Goal: Task Accomplishment & Management: Complete application form

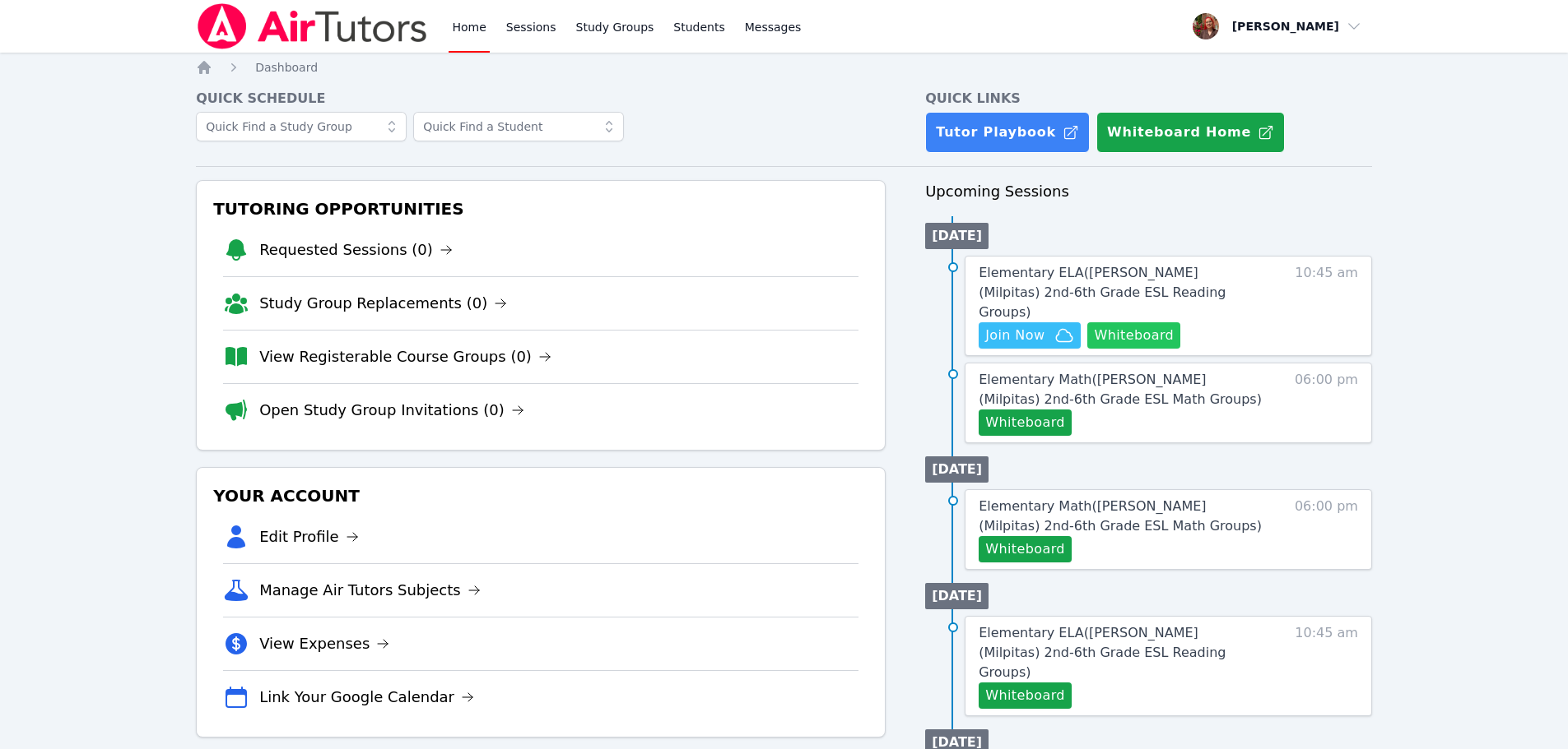
click at [1131, 323] on button "Whiteboard" at bounding box center [1133, 335] width 93 height 27
click at [1199, 276] on span "Elementary ELA ( Mattos (Milpitas) 2nd-6th Grade ESL Reading Groups )" at bounding box center [1102, 293] width 246 height 55
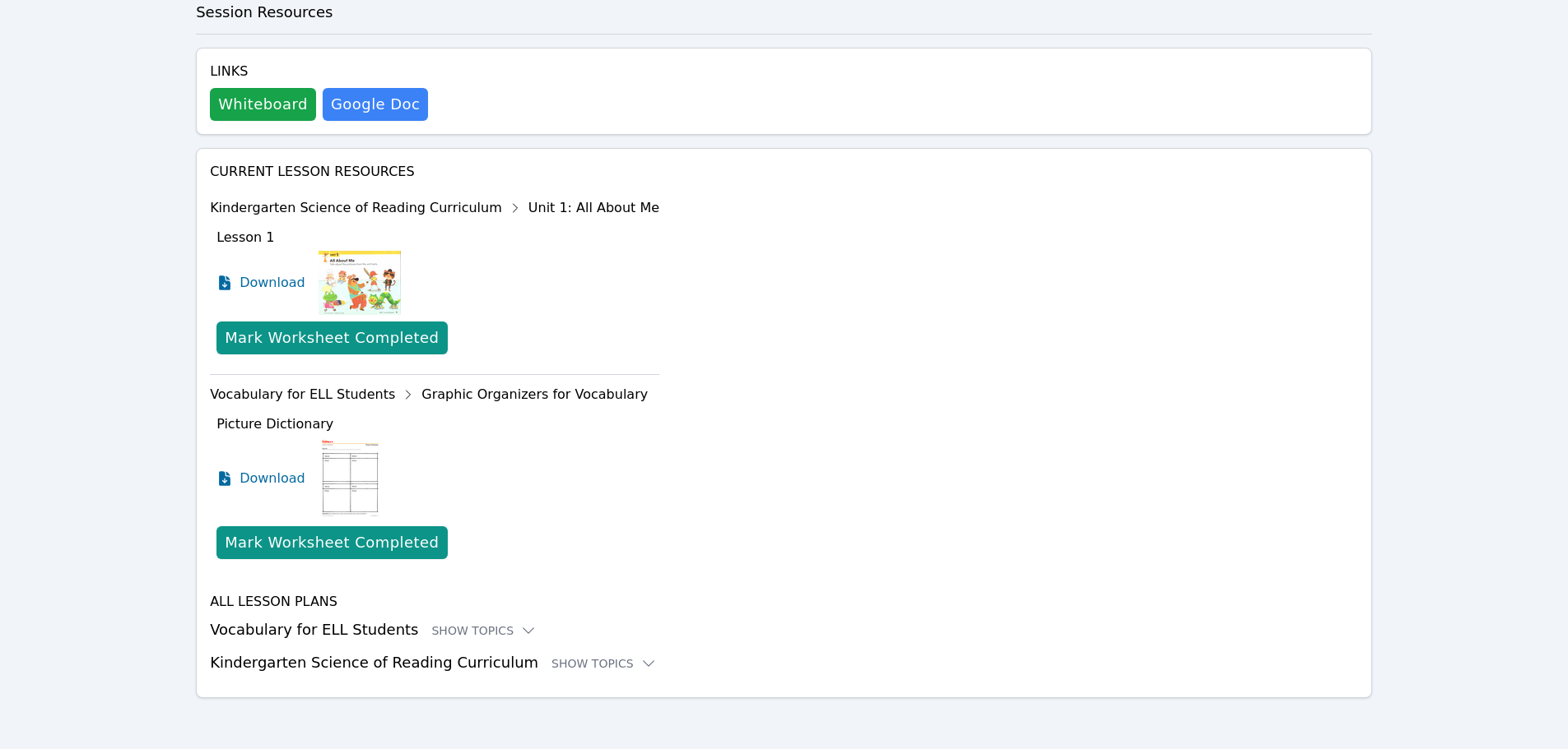
scroll to position [506, 0]
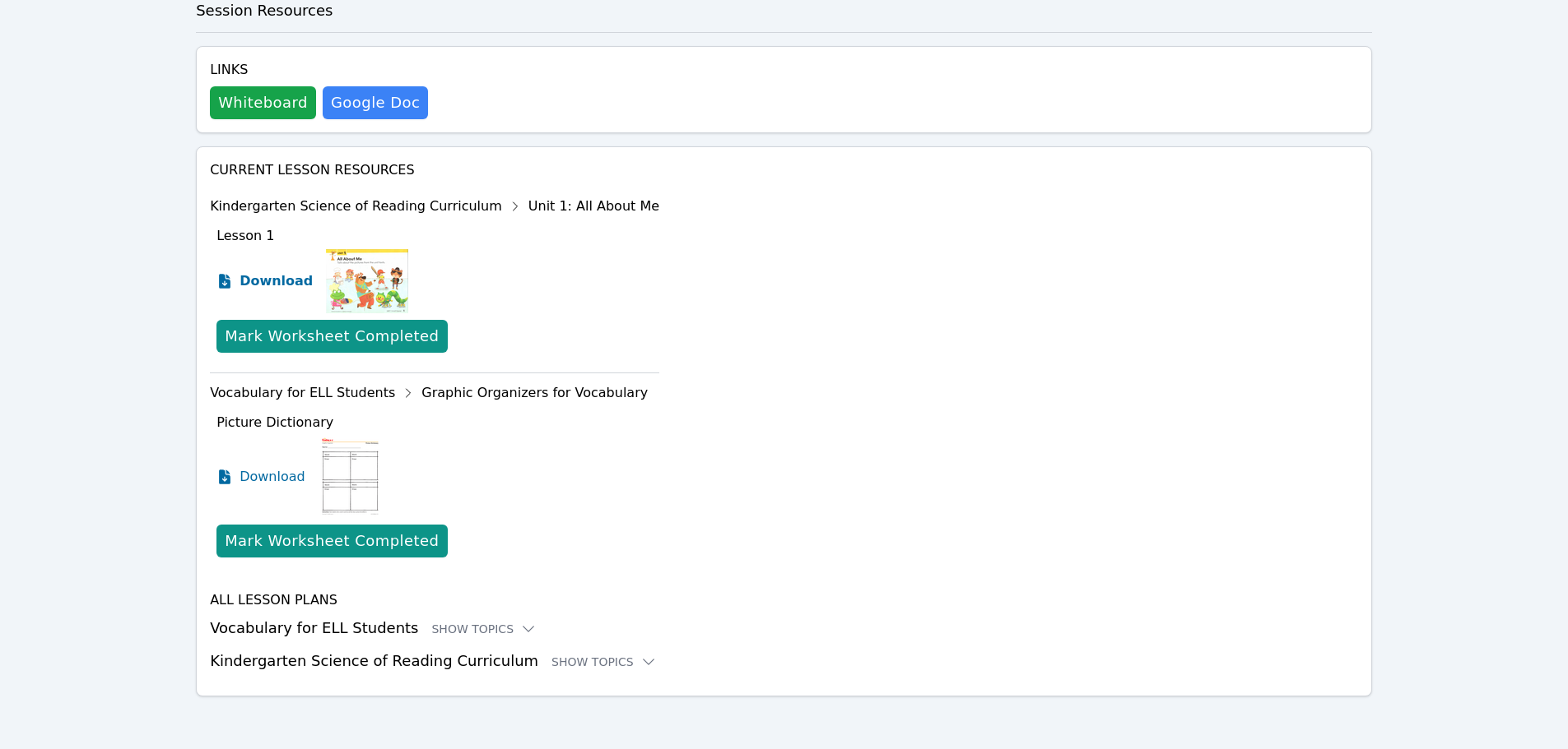
click at [248, 267] on link "Download" at bounding box center [264, 281] width 96 height 64
click at [269, 479] on span "Download" at bounding box center [276, 477] width 73 height 20
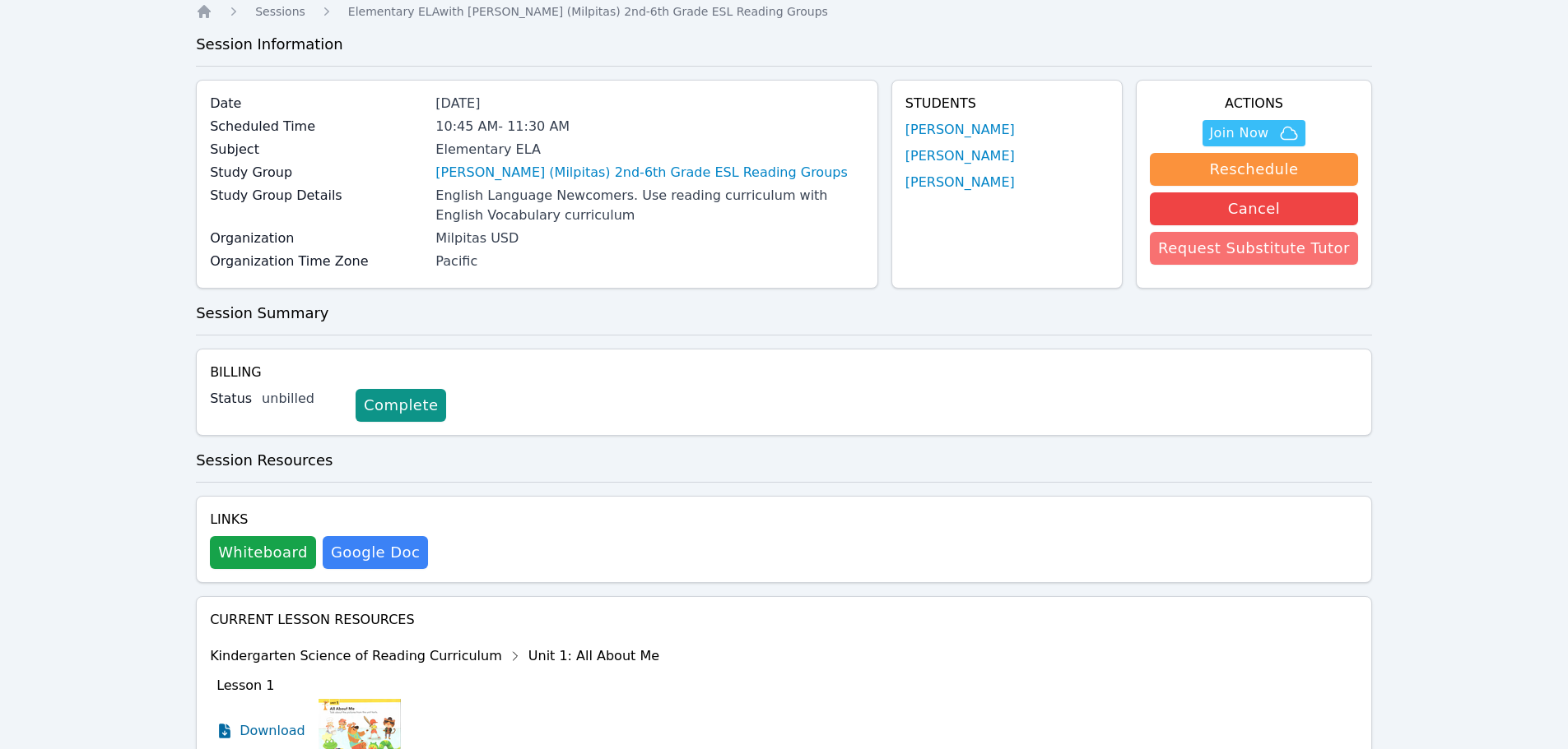
scroll to position [82, 0]
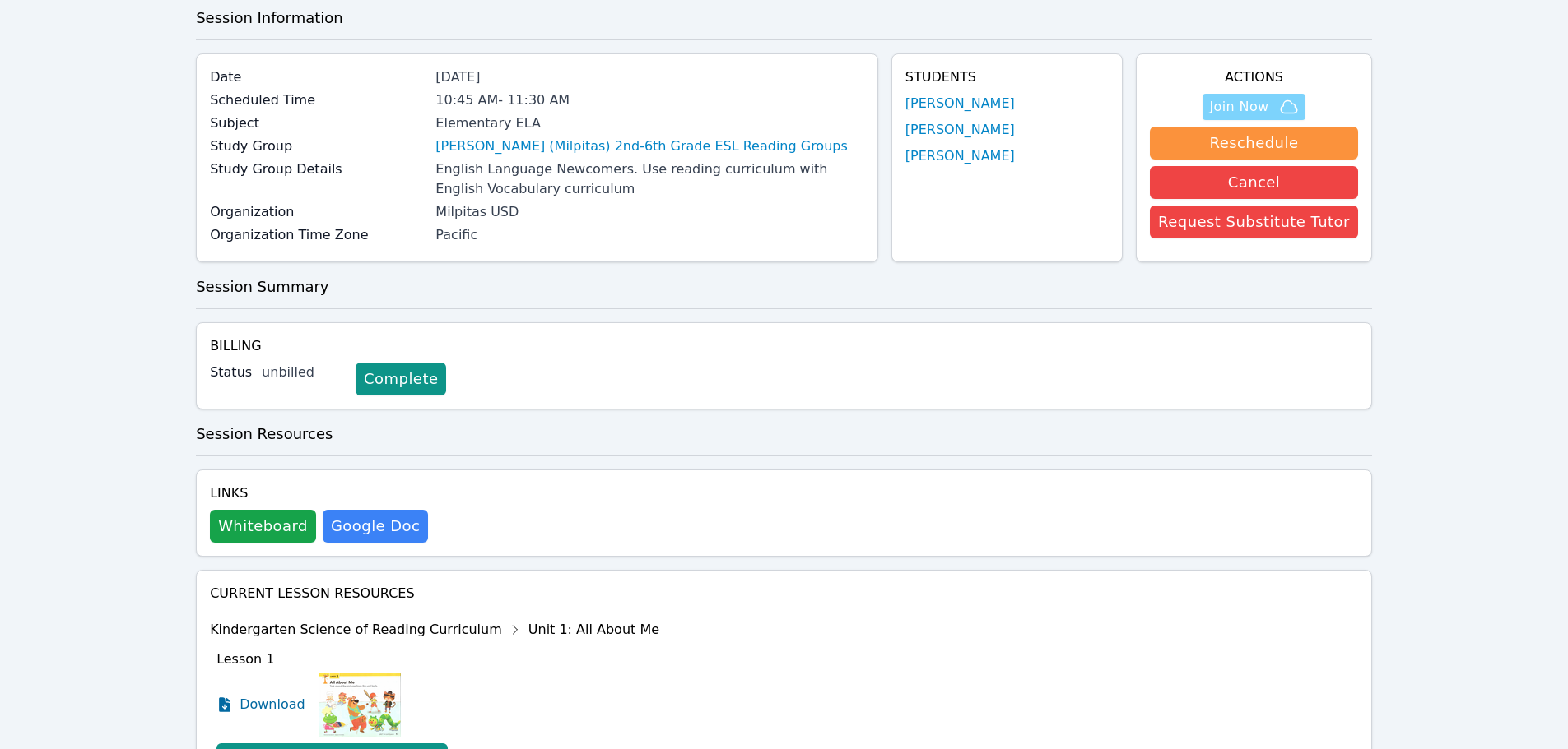
click at [1257, 110] on span "Join Now" at bounding box center [1238, 107] width 59 height 20
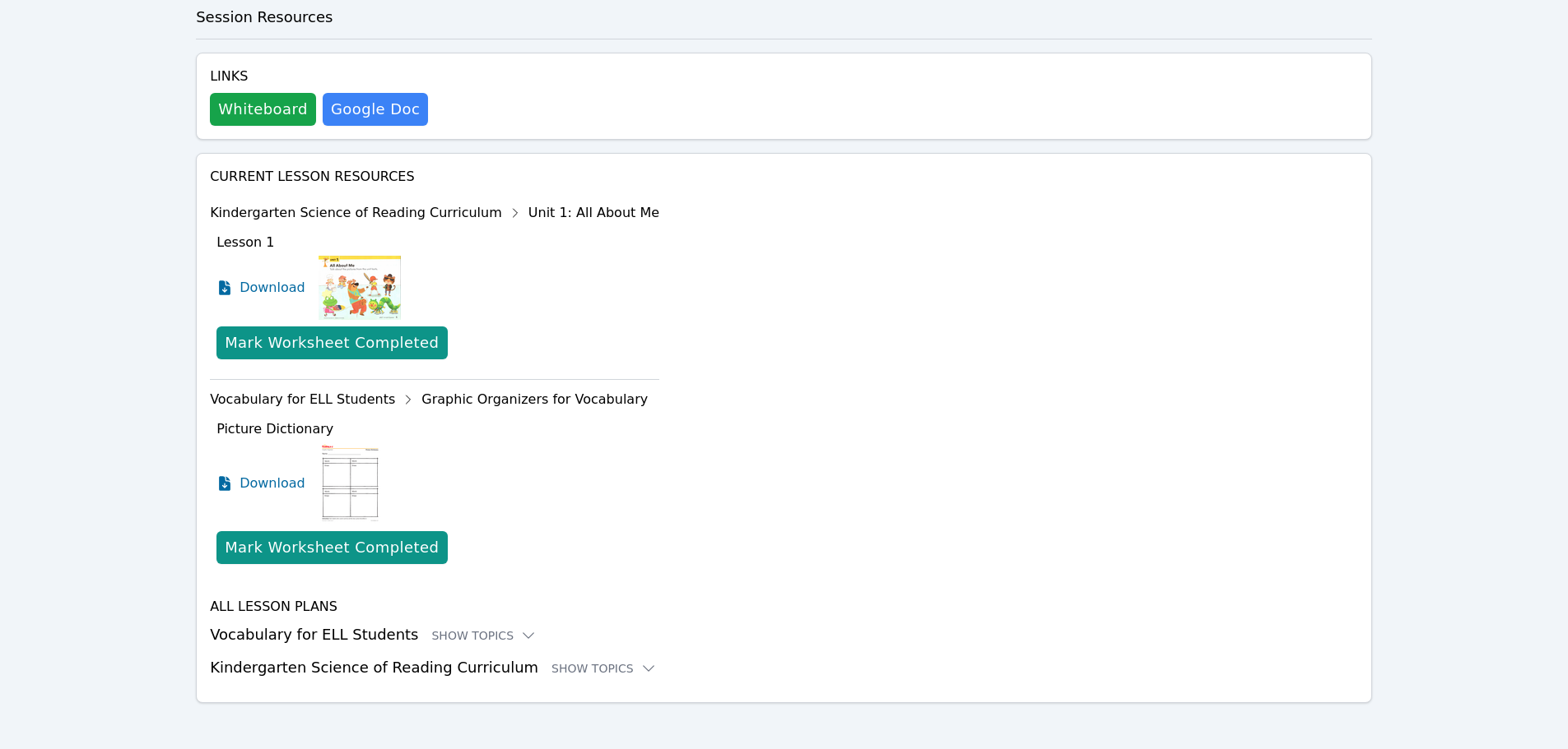
scroll to position [506, 0]
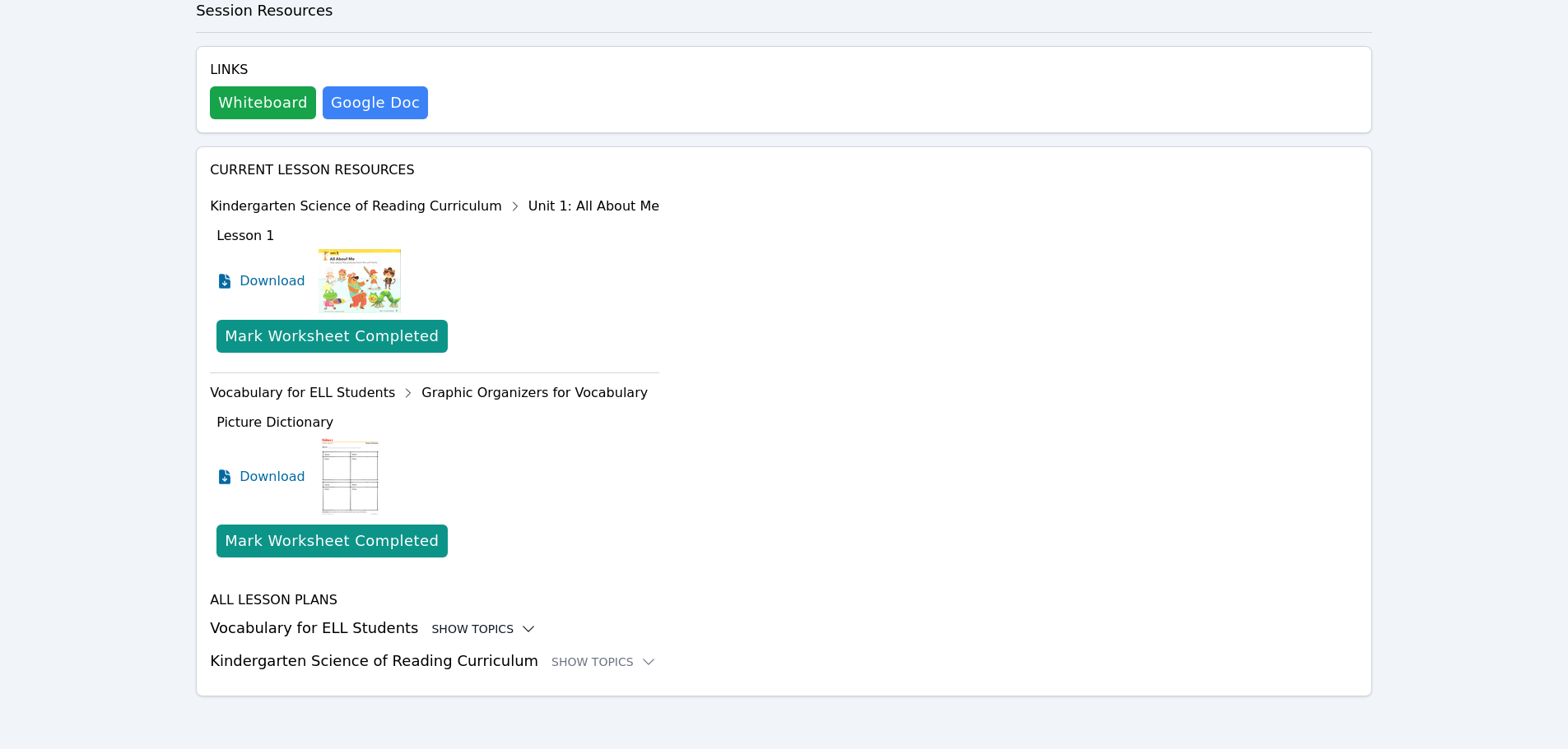
click at [466, 627] on div "Show Topics" at bounding box center [484, 629] width 105 height 17
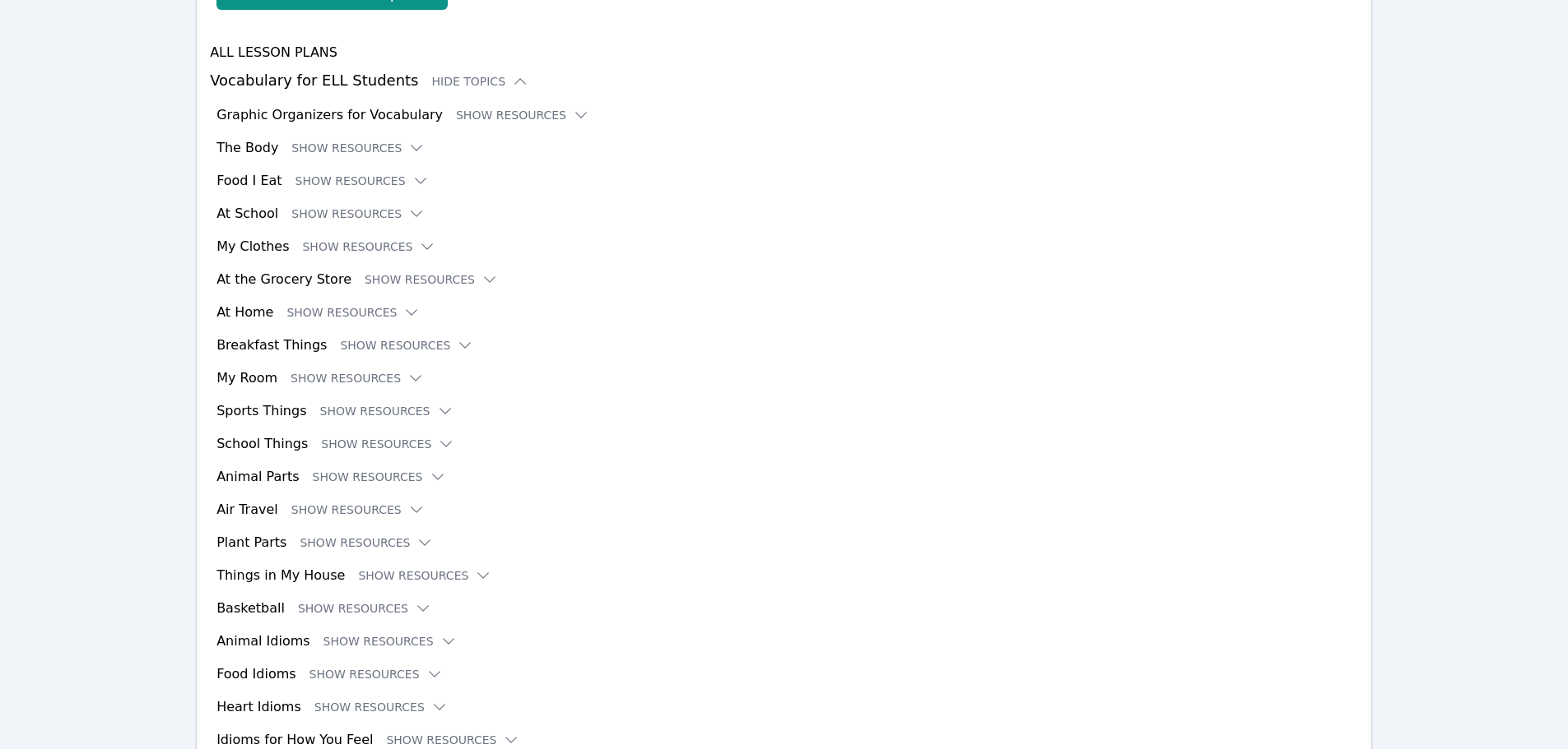
scroll to position [1081, 0]
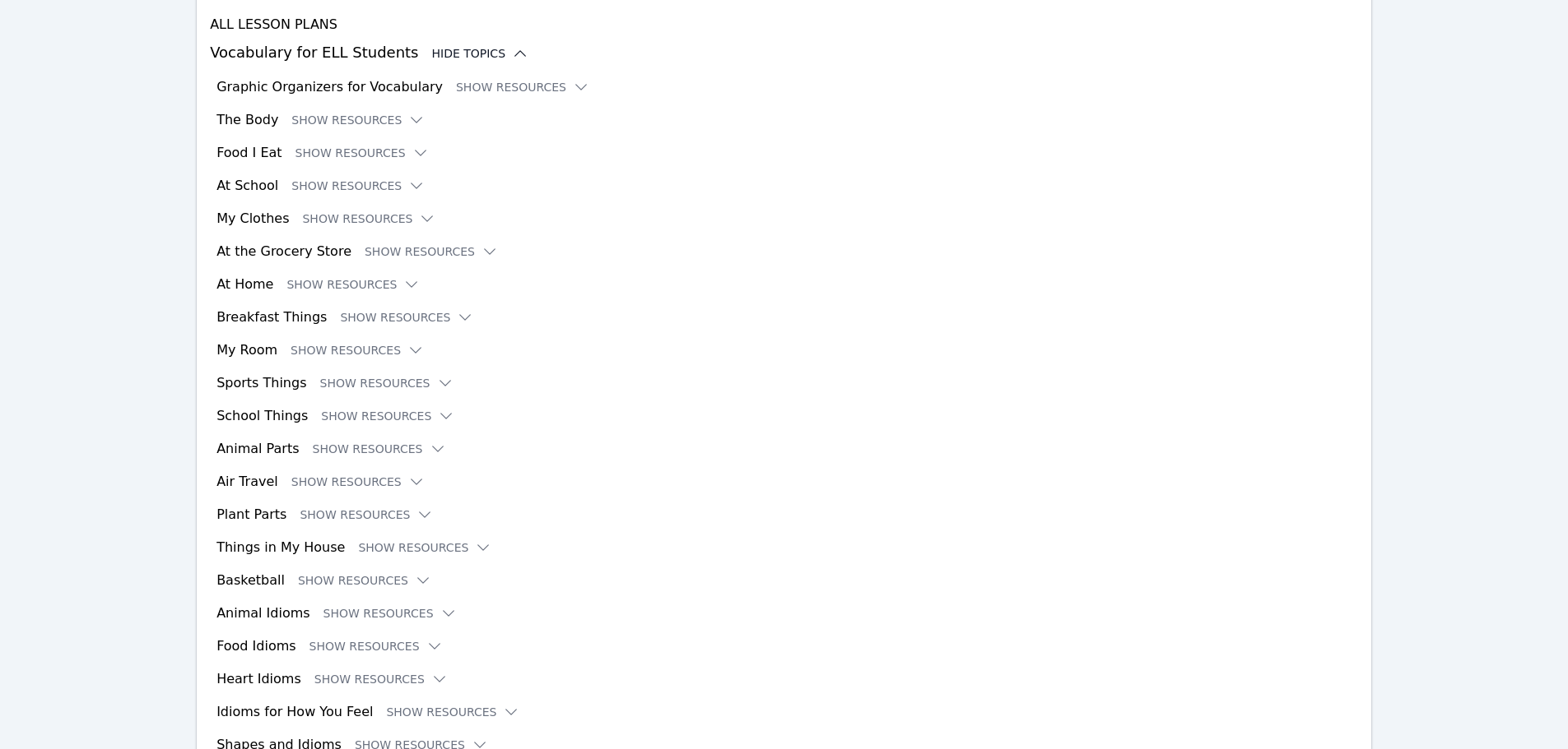
click at [466, 47] on div "Hide Topics" at bounding box center [480, 53] width 97 height 17
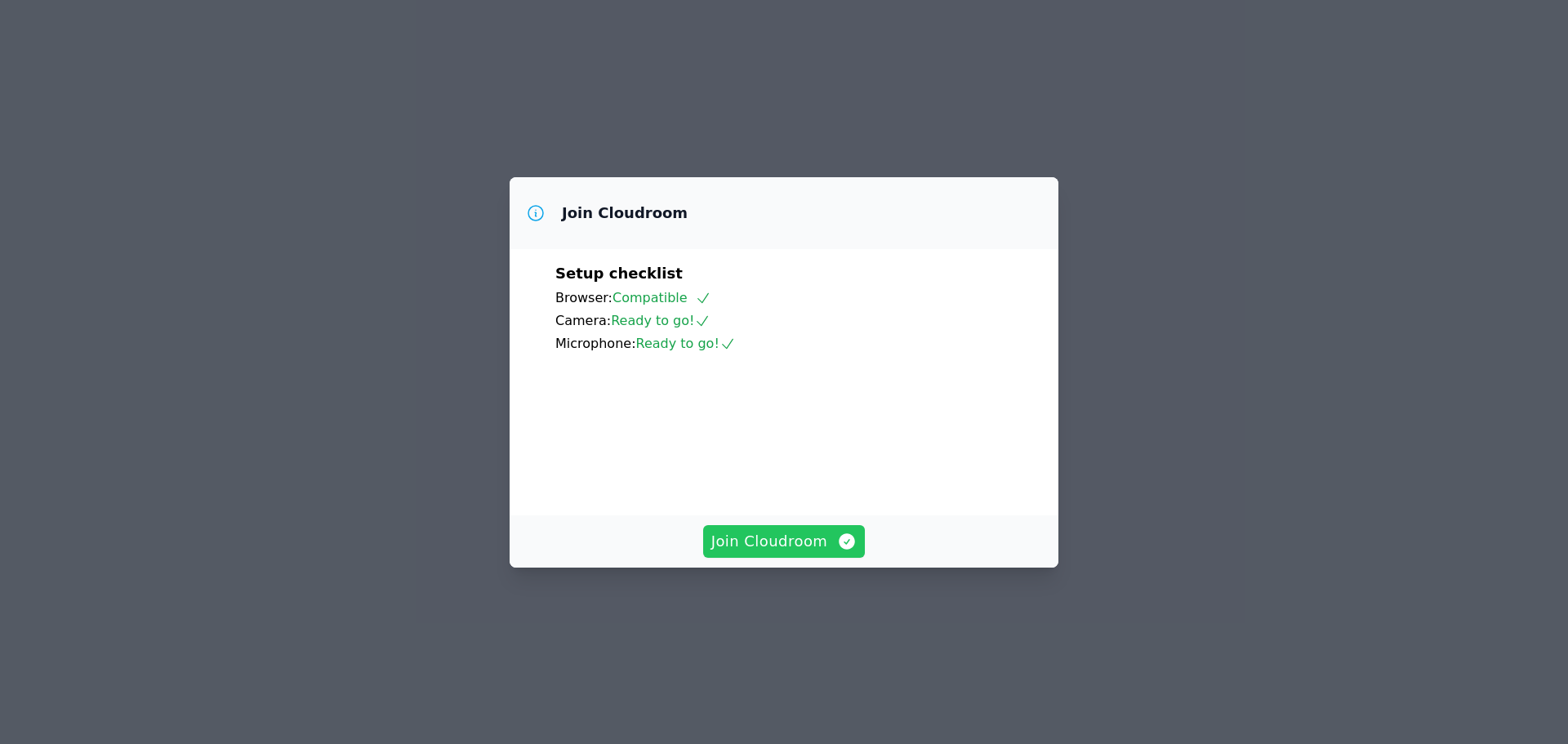
click at [804, 553] on span "Join Cloudroom" at bounding box center [784, 542] width 146 height 23
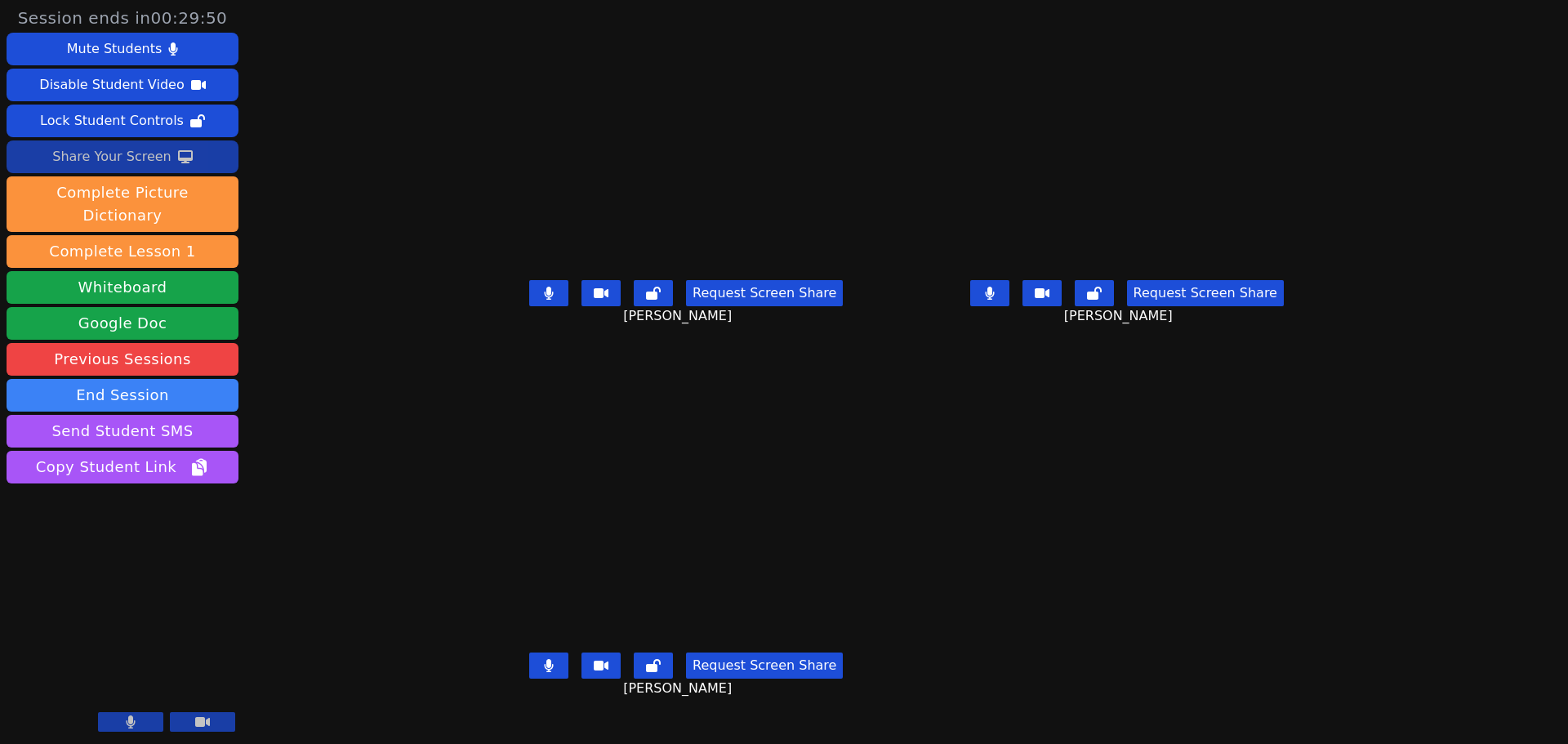
click at [124, 157] on div "Share Your Screen" at bounding box center [111, 156] width 119 height 27
click at [152, 162] on div "Stop Sharing Your Screen" at bounding box center [112, 156] width 165 height 27
click at [183, 271] on button "Whiteboard" at bounding box center [123, 287] width 232 height 32
click at [106, 159] on div "Share Your Screen" at bounding box center [111, 156] width 119 height 27
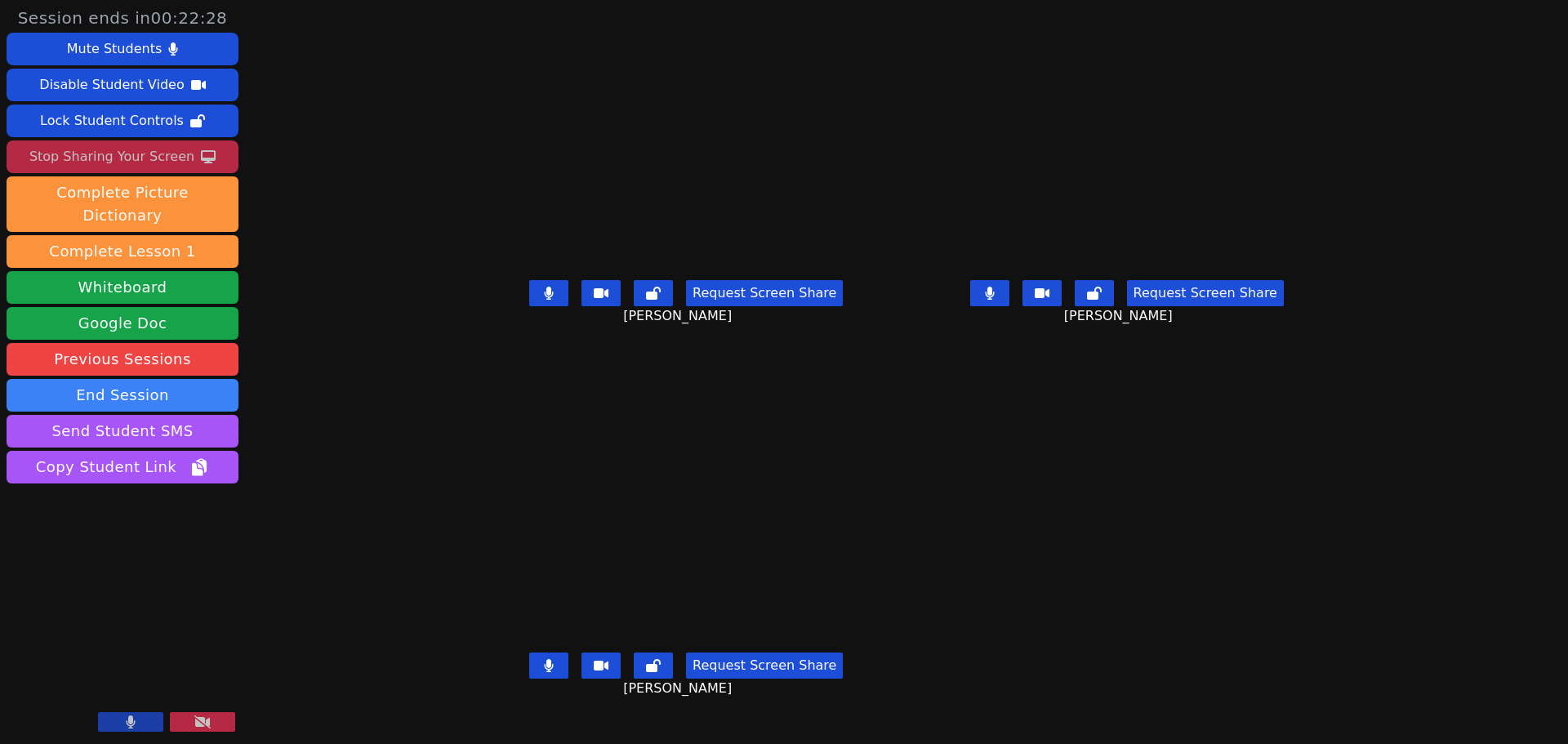
click at [187, 152] on button "Stop Sharing Your Screen" at bounding box center [123, 156] width 232 height 32
click at [284, 274] on div "Session ends in 00:22:09 Mute Students Disable Student Video Lock Student Contr…" at bounding box center [784, 372] width 1568 height 744
click at [163, 153] on div "Share Your Screen" at bounding box center [111, 156] width 119 height 27
click at [545, 300] on icon at bounding box center [549, 293] width 9 height 13
click at [1030, 410] on main "Ruei Kai Su Request Screen Share Ruei Kai Su Fu Ya Liu Request Screen Share Fu …" at bounding box center [907, 372] width 868 height 744
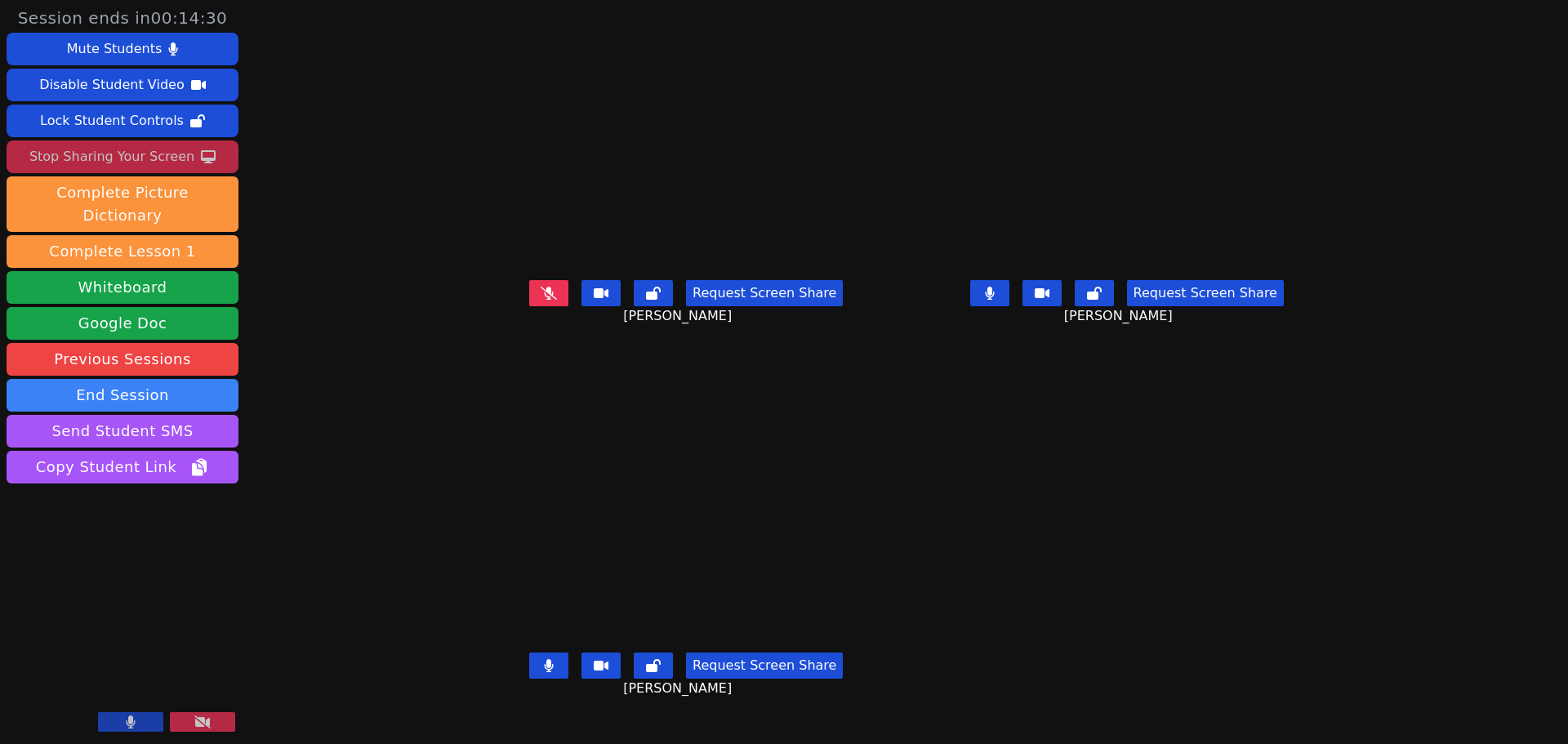
click at [530, 679] on button at bounding box center [549, 665] width 39 height 27
click at [1010, 304] on button at bounding box center [990, 293] width 39 height 27
click at [540, 300] on icon at bounding box center [548, 293] width 17 height 13
click at [998, 300] on icon at bounding box center [989, 293] width 17 height 13
click at [530, 679] on div "Request Screen Share" at bounding box center [686, 665] width 313 height 27
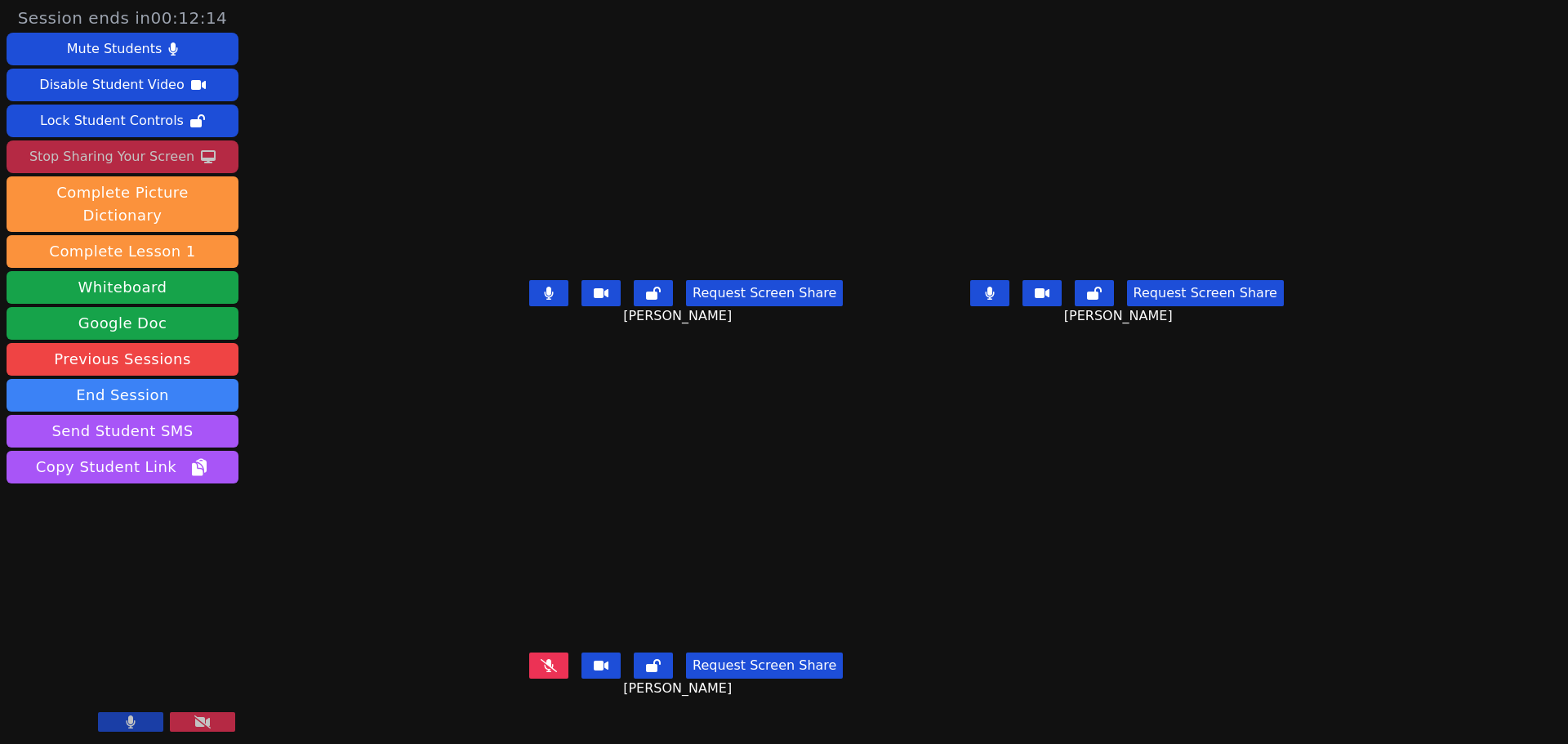
click at [530, 670] on button at bounding box center [549, 665] width 39 height 27
click at [1286, 472] on main "Ruei Kai Su Request Screen Share Ruei Kai Su Fu Ya Liu Request Screen Share Fu …" at bounding box center [907, 372] width 868 height 744
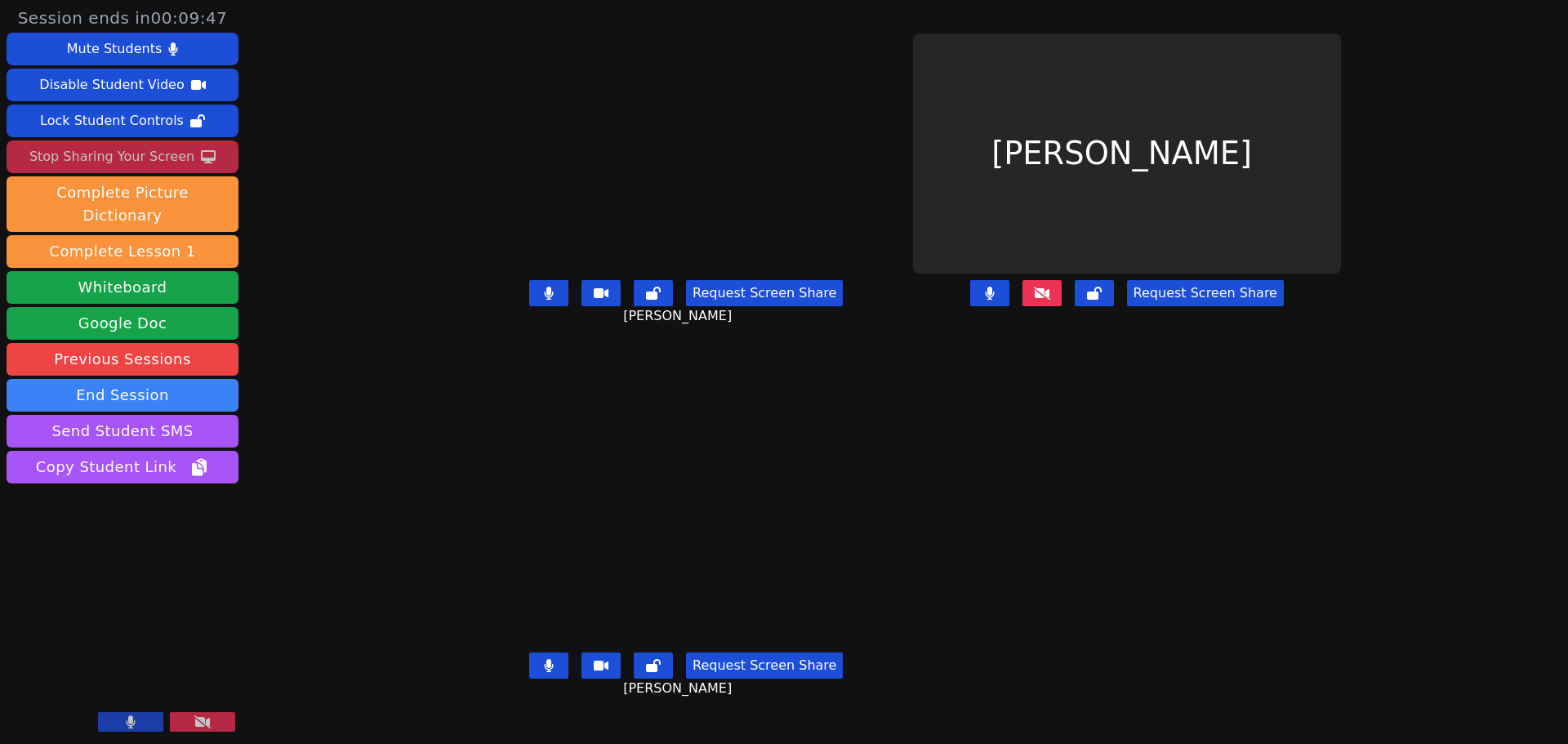
scroll to position [0, 0]
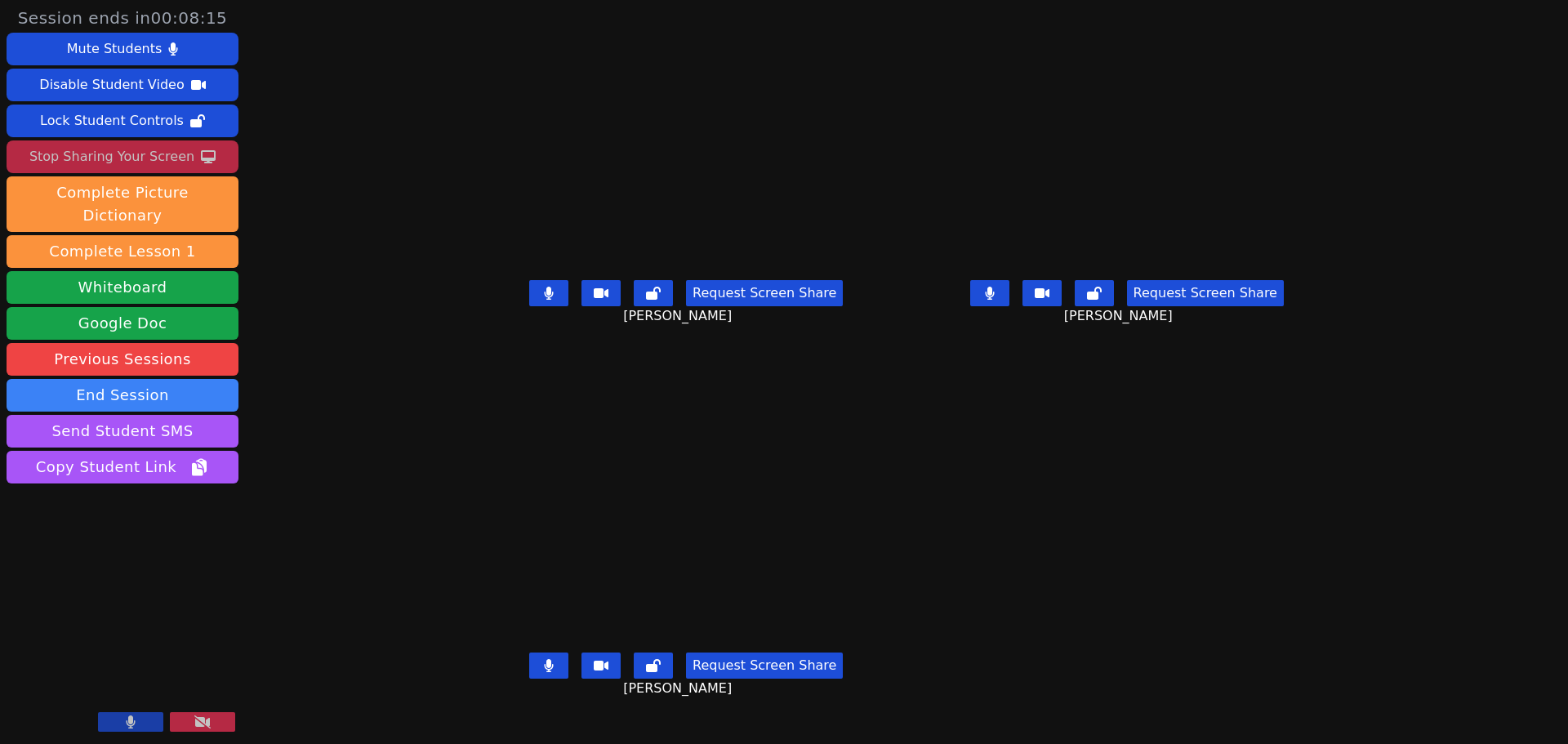
click at [78, 159] on div "Stop Sharing Your Screen" at bounding box center [112, 156] width 165 height 27
click at [530, 307] on button at bounding box center [549, 293] width 39 height 27
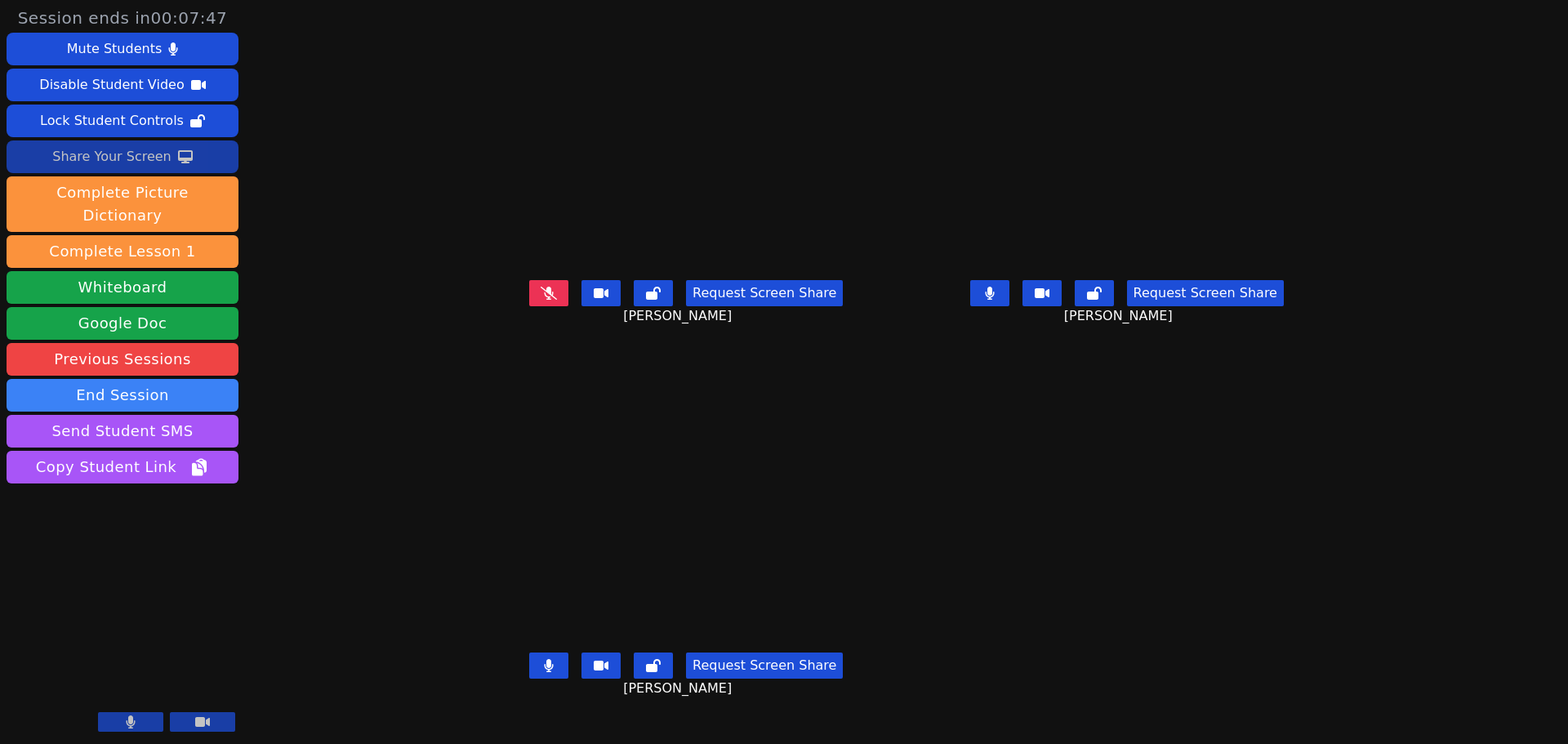
click at [544, 672] on icon at bounding box center [549, 665] width 10 height 13
click at [1010, 307] on button at bounding box center [990, 293] width 39 height 27
drag, startPoint x: 1163, startPoint y: 636, endPoint x: 1142, endPoint y: 506, distance: 131.7
click at [530, 307] on button at bounding box center [549, 293] width 39 height 27
click at [544, 300] on icon at bounding box center [549, 293] width 10 height 13
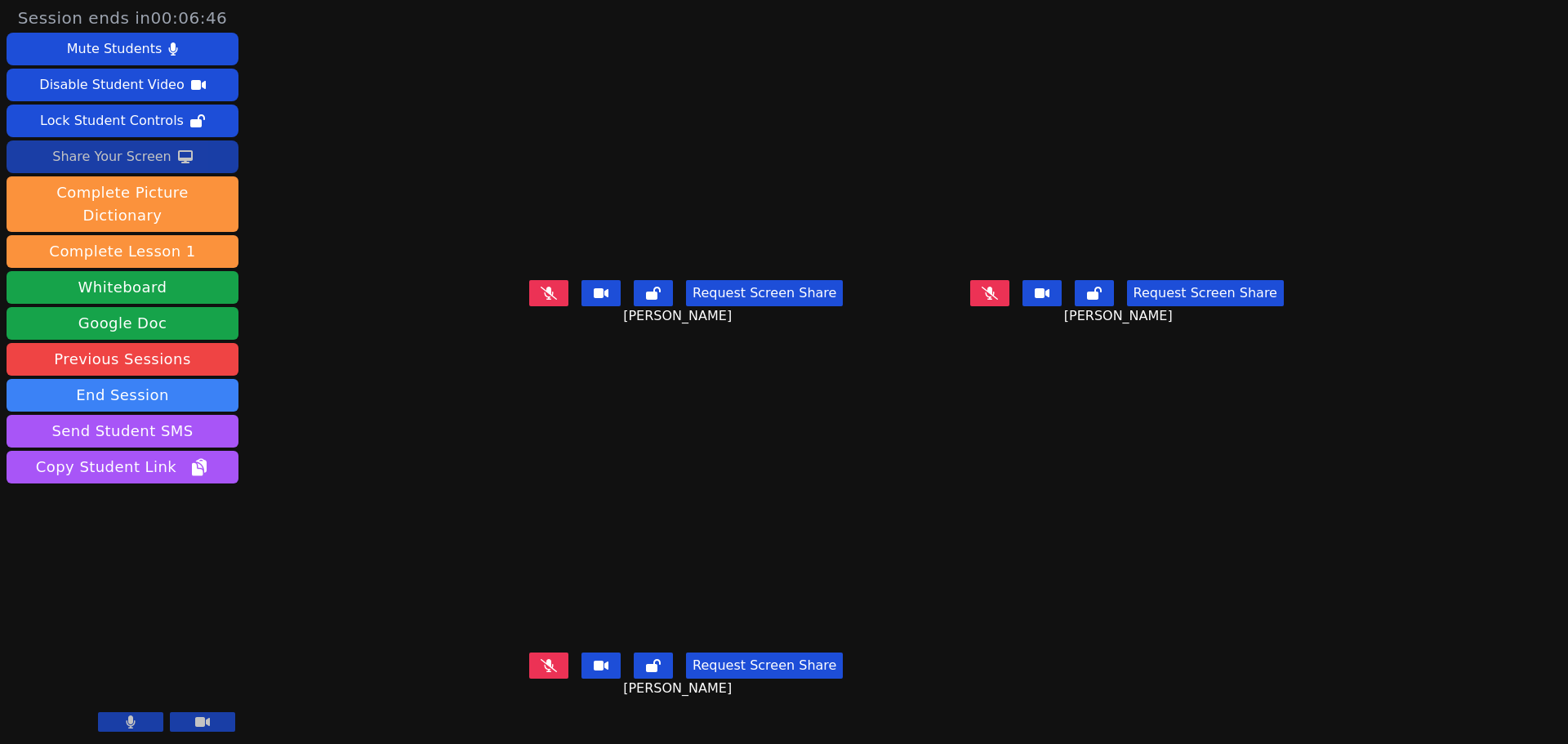
click at [998, 300] on icon at bounding box center [989, 293] width 17 height 13
click at [994, 300] on icon at bounding box center [989, 293] width 9 height 13
click at [540, 671] on icon at bounding box center [548, 664] width 17 height 13
click at [530, 679] on button at bounding box center [549, 665] width 39 height 27
click at [540, 300] on icon at bounding box center [548, 293] width 17 height 13
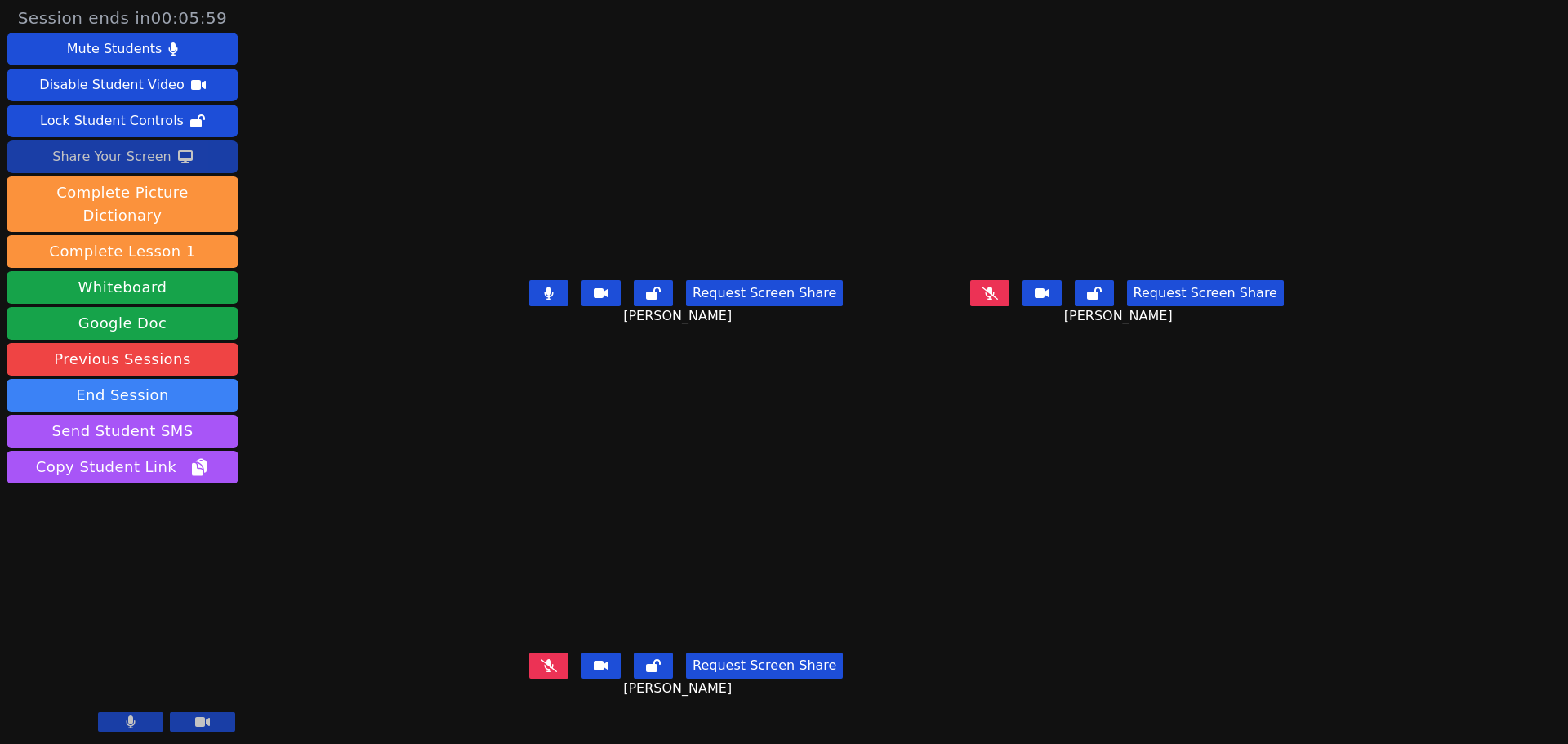
click at [485, 707] on div "Request Screen Share Fu Ya Liu" at bounding box center [687, 679] width 428 height 66
click at [540, 672] on icon at bounding box center [548, 665] width 17 height 13
click at [1010, 307] on button at bounding box center [990, 293] width 39 height 27
click at [143, 162] on div "Share Your Screen" at bounding box center [111, 156] width 119 height 27
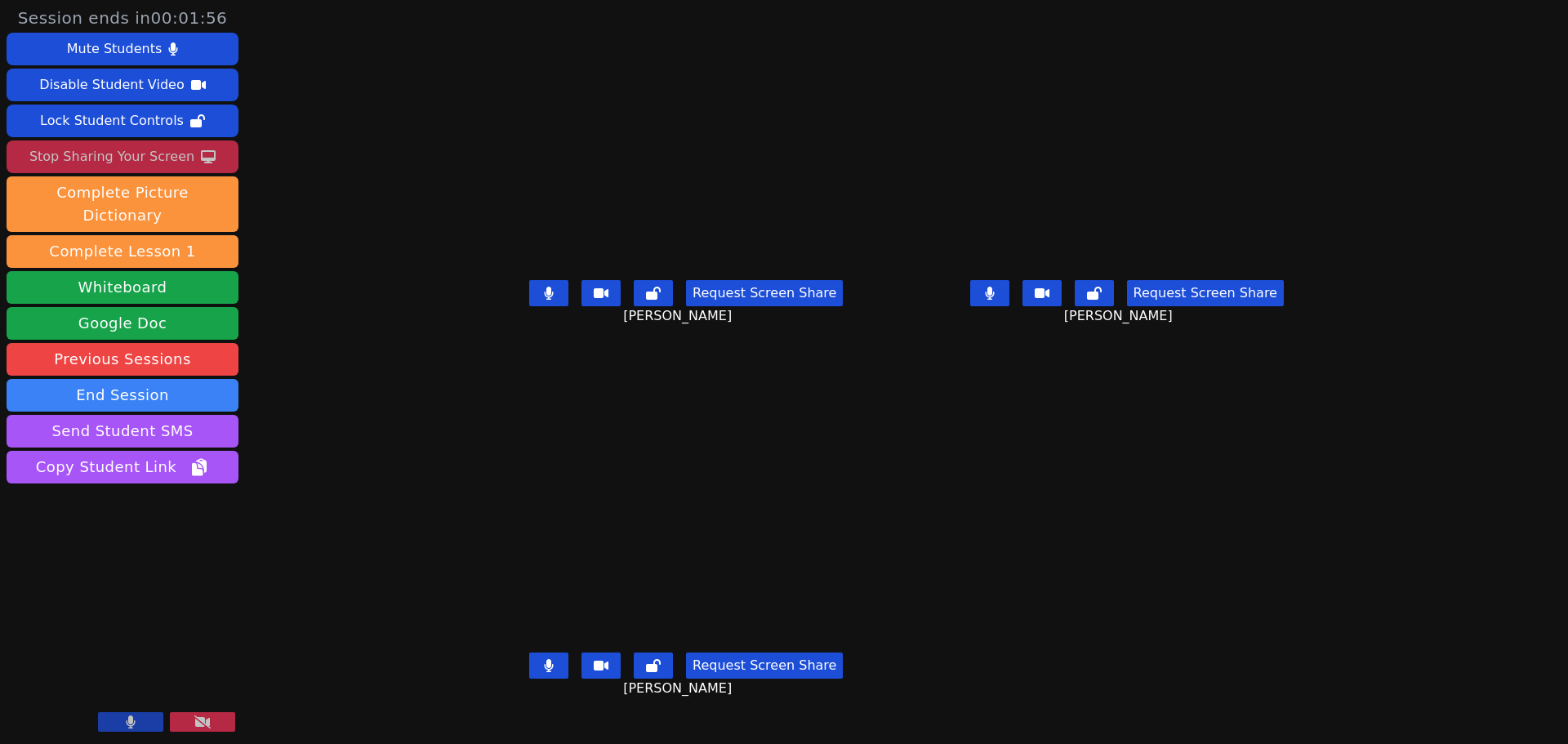
click at [104, 159] on div "Stop Sharing Your Screen" at bounding box center [112, 156] width 165 height 27
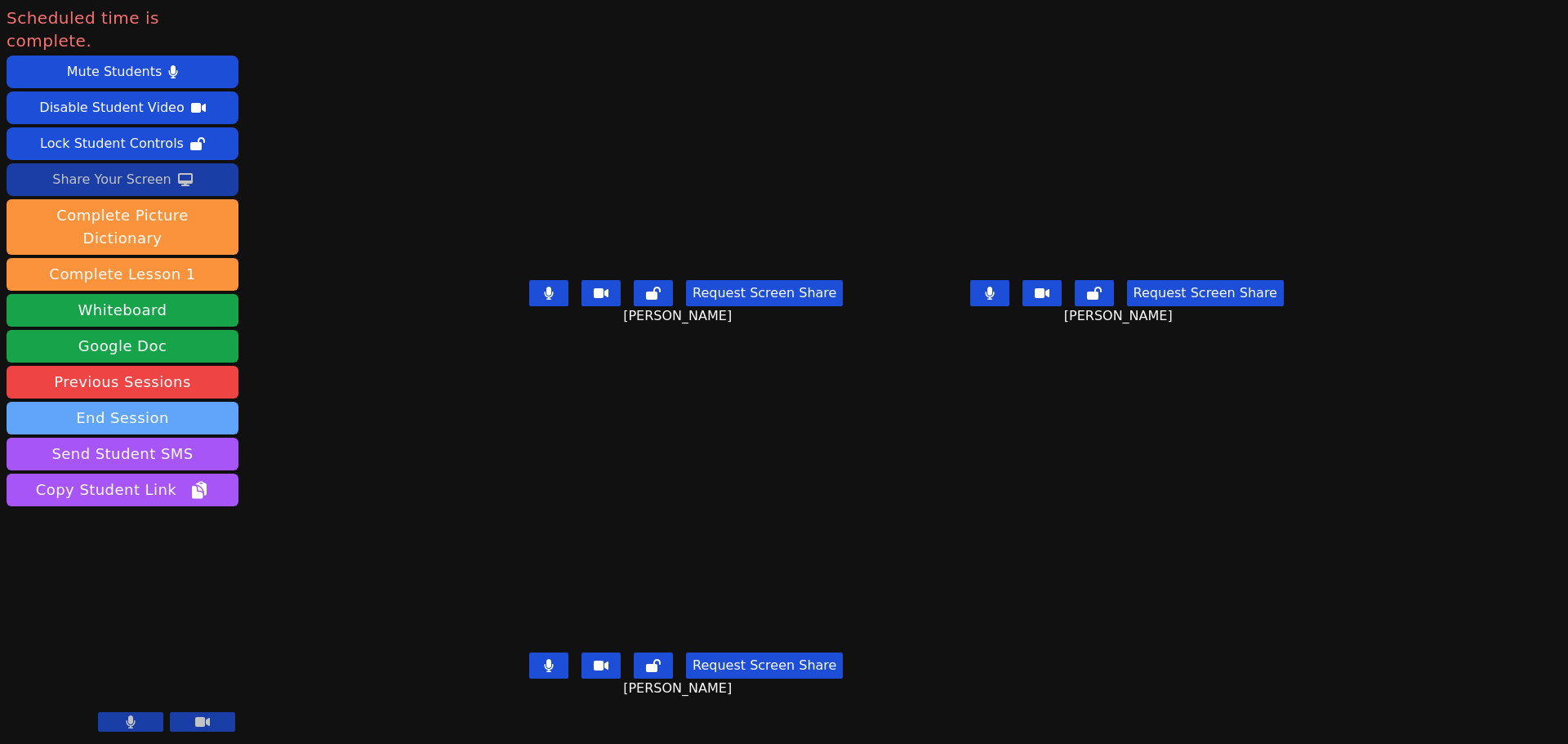
click at [143, 402] on button "End Session" at bounding box center [123, 418] width 232 height 32
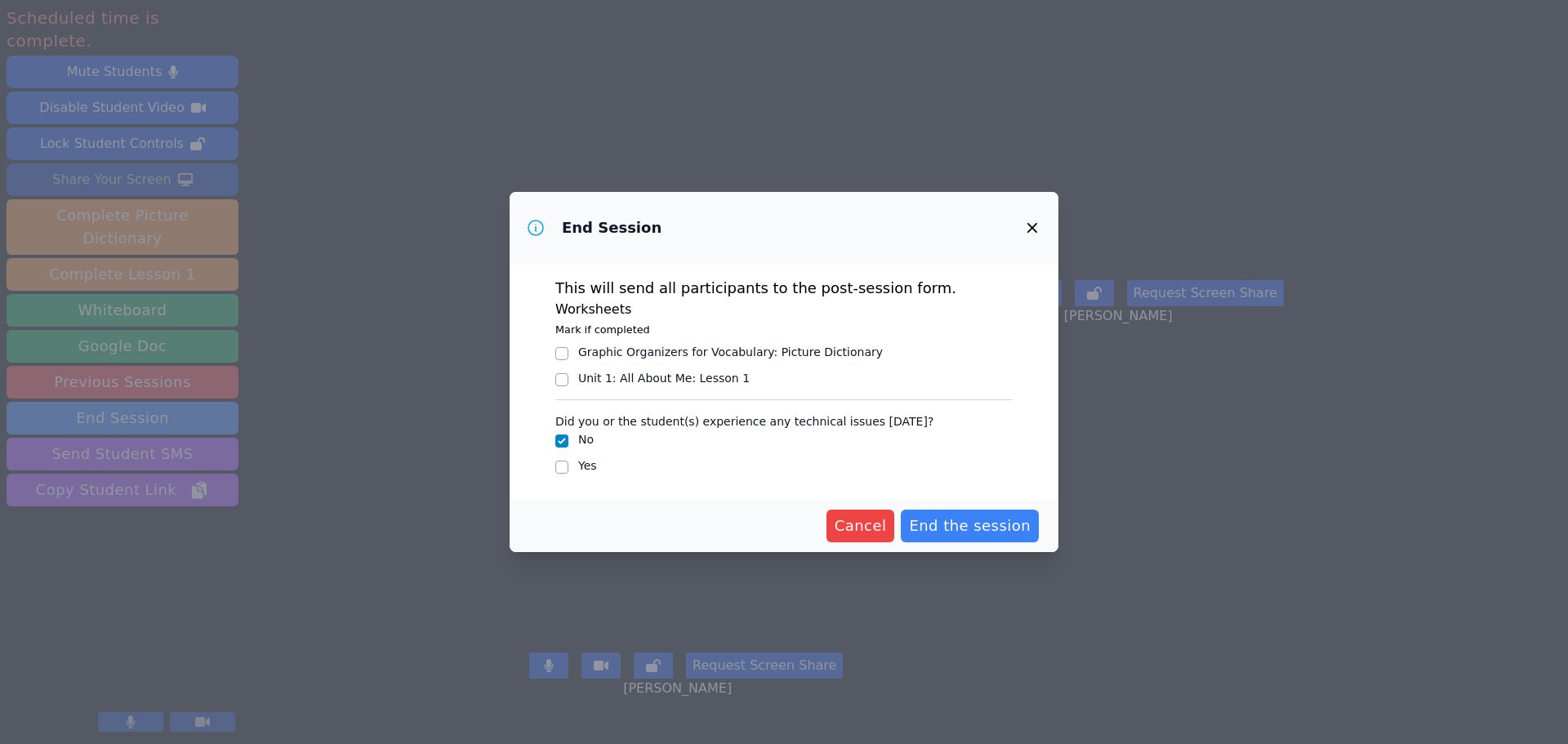
click at [589, 385] on div "Unit 1: All About Me : Lesson 1" at bounding box center [664, 378] width 172 height 17
click at [569, 385] on input "Unit 1: All About Me : Lesson 1" at bounding box center [561, 379] width 13 height 13
checkbox input "true"
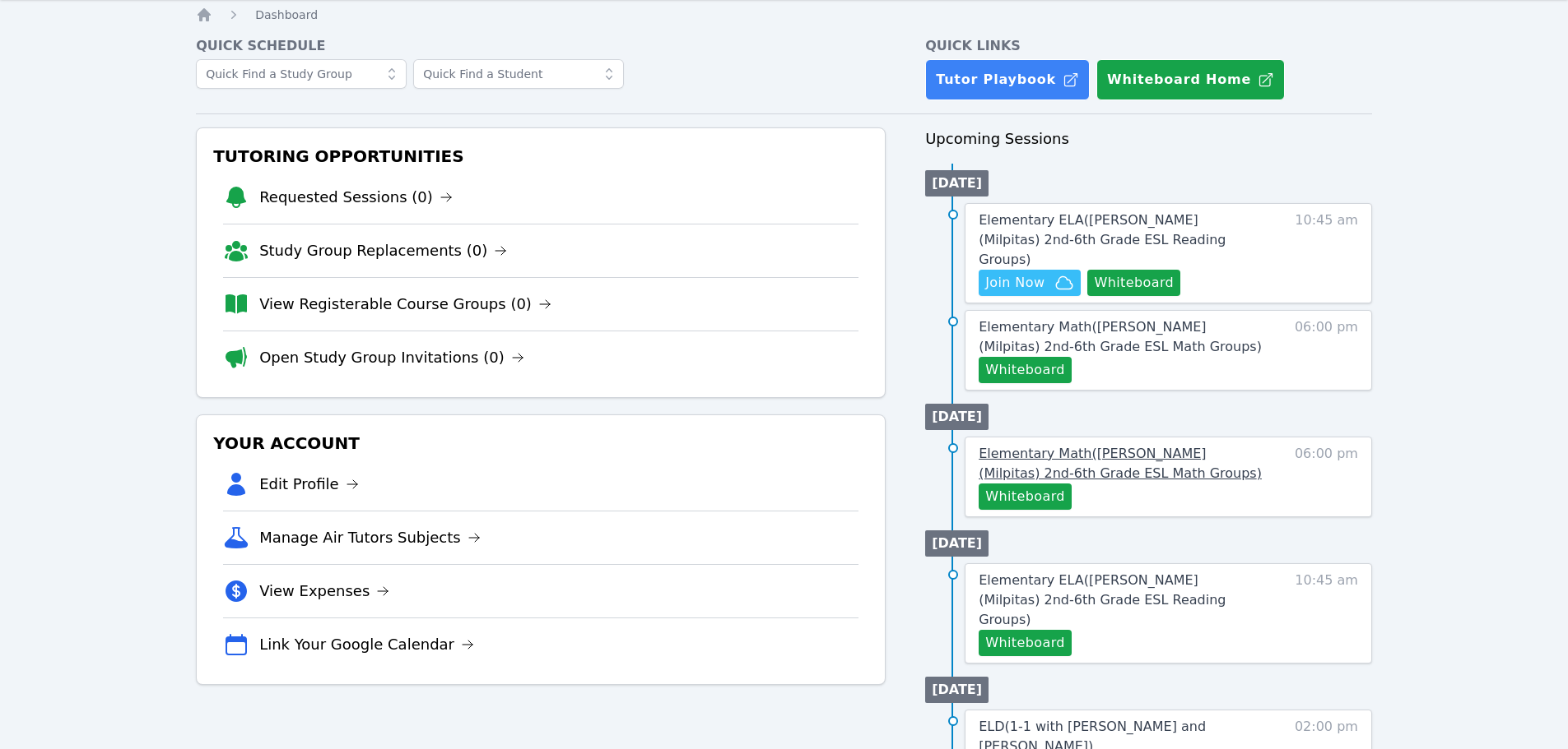
scroll to position [82, 0]
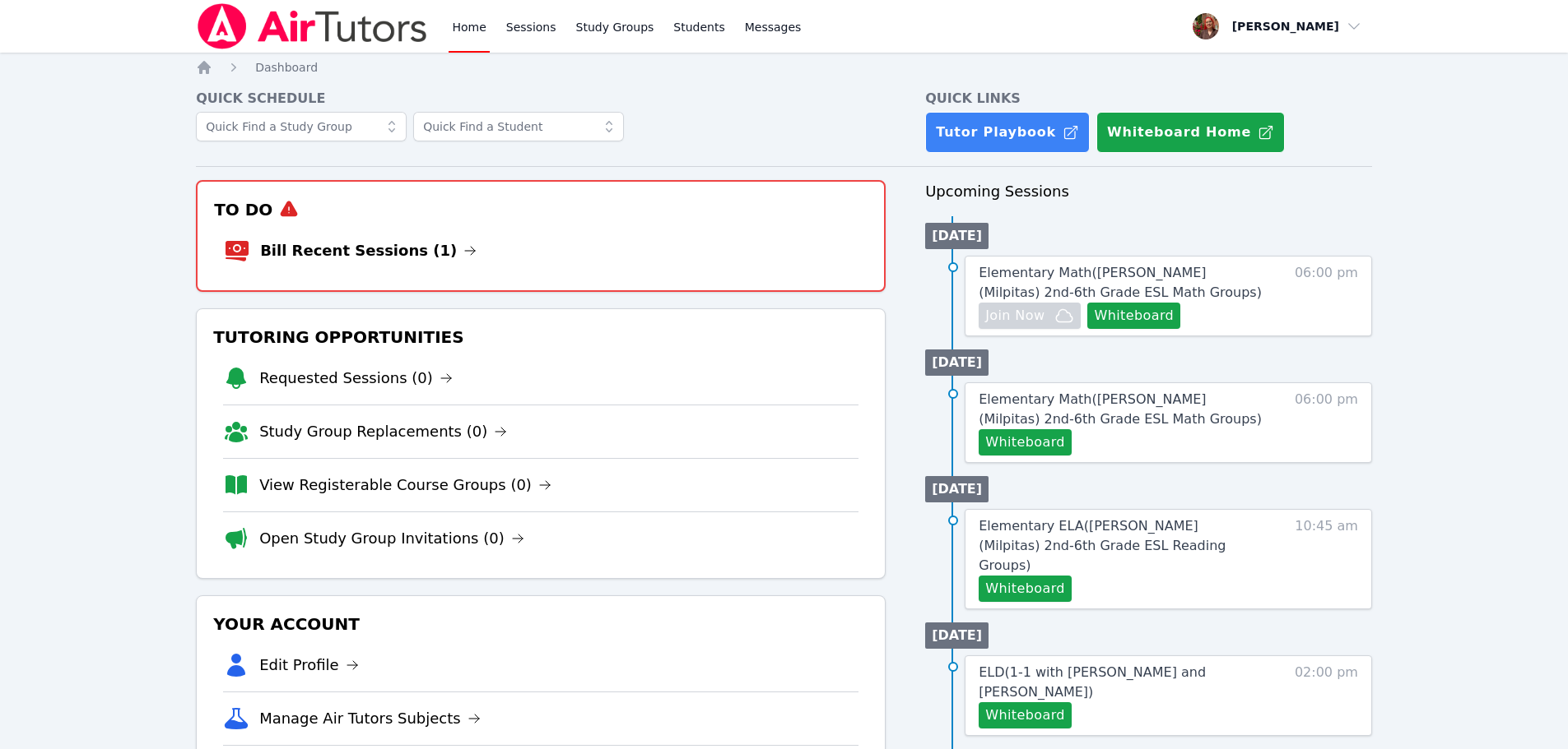
click at [450, 232] on li "Bill Recent Sessions (1)" at bounding box center [540, 250] width 634 height 52
click at [392, 256] on link "Bill Recent Sessions (1)" at bounding box center [368, 250] width 217 height 23
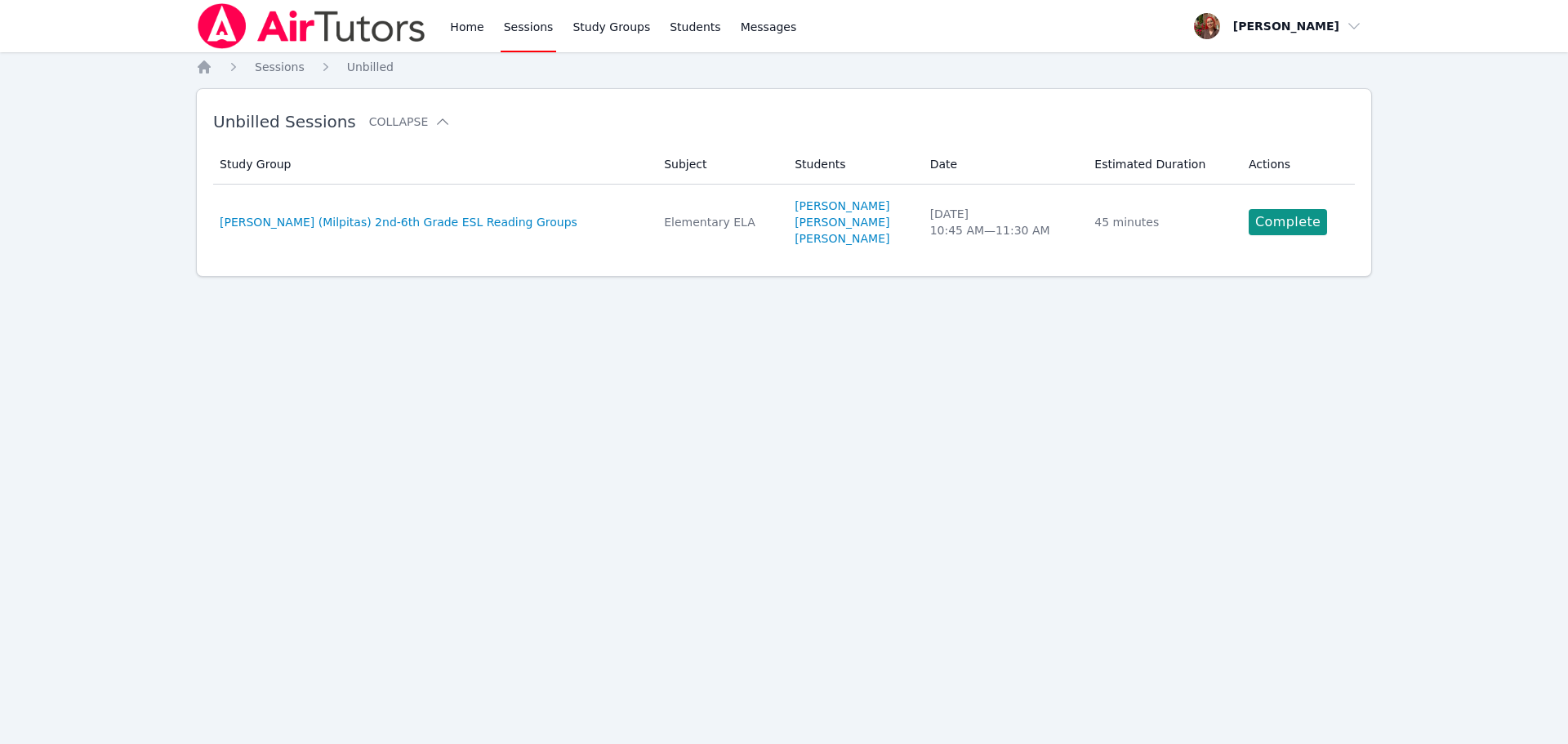
drag, startPoint x: 1279, startPoint y: 213, endPoint x: 1250, endPoint y: 195, distance: 34.1
click at [1279, 212] on link "Complete" at bounding box center [1288, 222] width 79 height 27
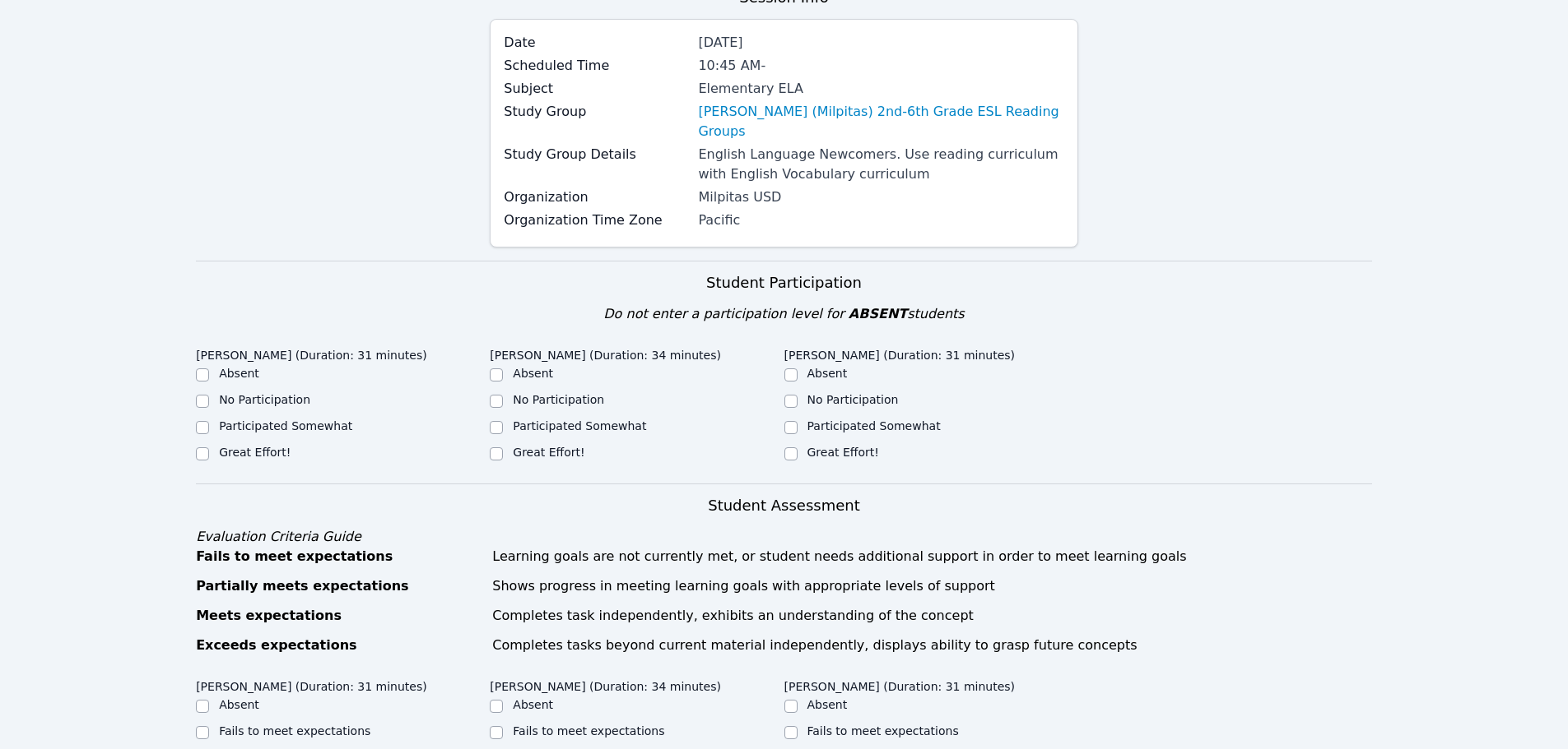
scroll to position [164, 0]
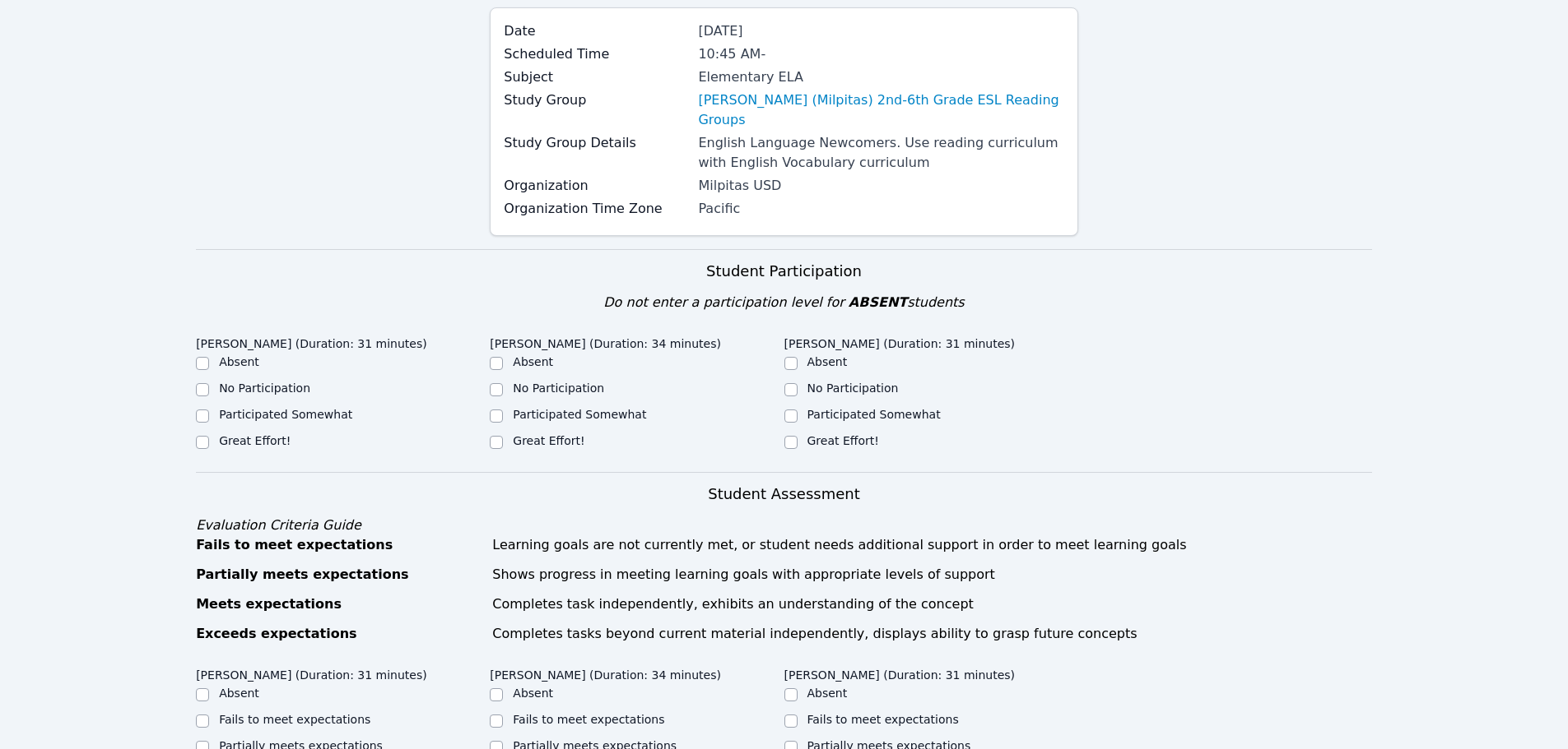
click at [209, 407] on div at bounding box center [202, 417] width 13 height 20
click at [203, 410] on input "Participated Somewhat" at bounding box center [202, 416] width 13 height 13
checkbox input "true"
click at [493, 432] on div at bounding box center [496, 442] width 13 height 20
click at [501, 436] on input "Great Effort!" at bounding box center [496, 442] width 13 height 13
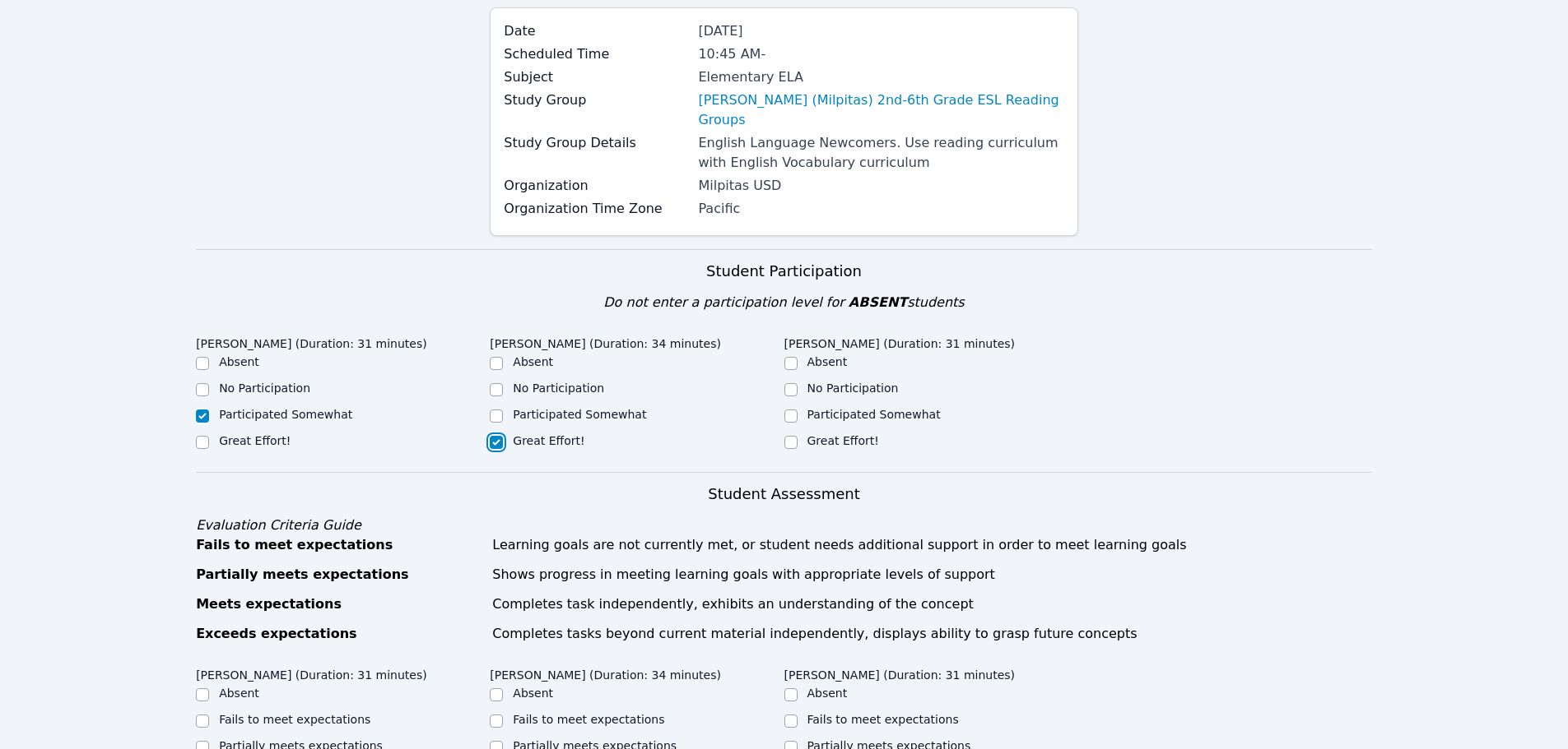
checkbox input "true"
click at [781, 407] on div "Participated Somewhat" at bounding box center [637, 417] width 294 height 20
click at [791, 410] on input "Participated Somewhat" at bounding box center [790, 416] width 13 height 13
checkbox input "true"
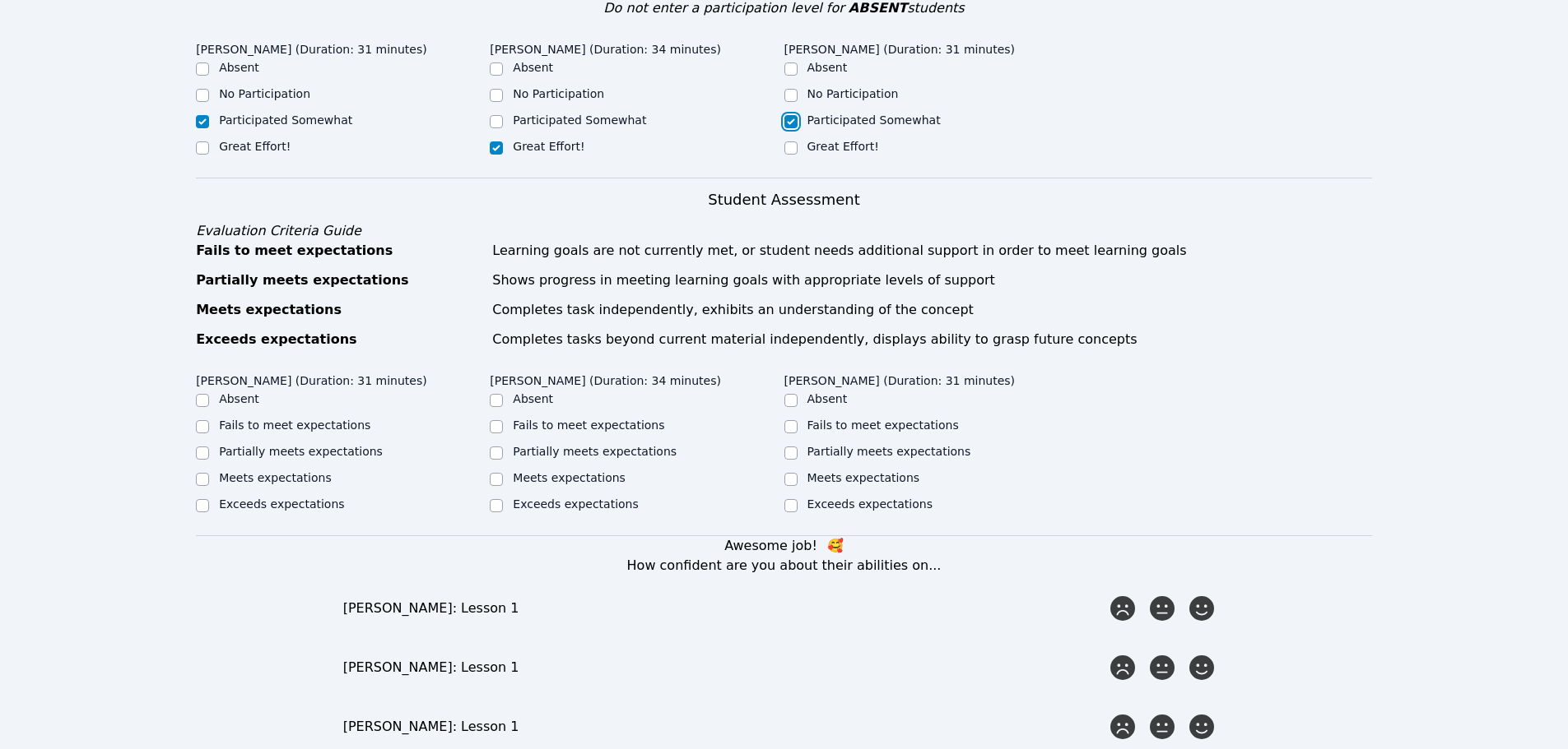
scroll to position [412, 0]
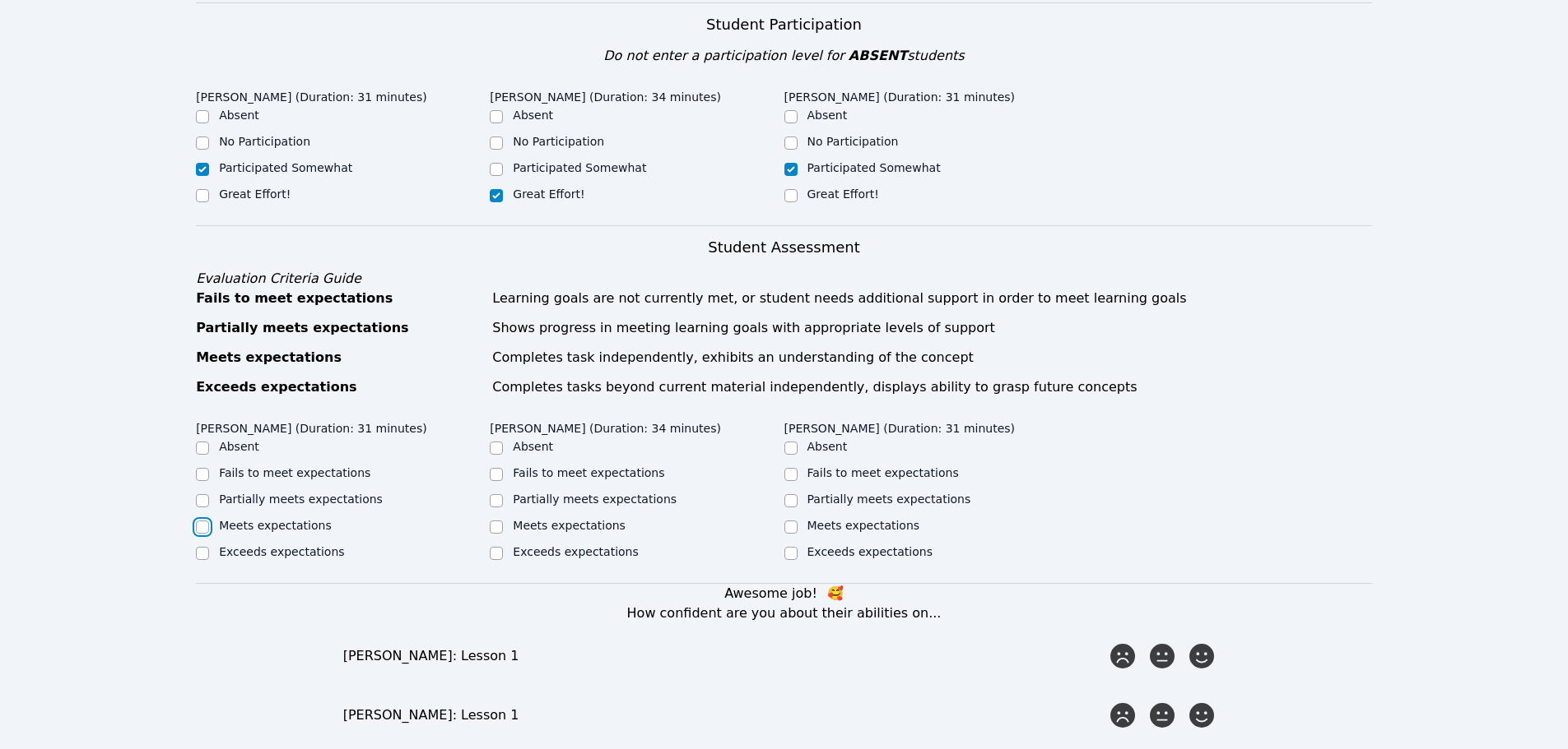
click at [203, 520] on input "Meets expectations" at bounding box center [202, 526] width 13 height 13
checkbox input "true"
click at [203, 495] on input "Partially meets expectations" at bounding box center [202, 501] width 13 height 13
checkbox input "true"
checkbox input "false"
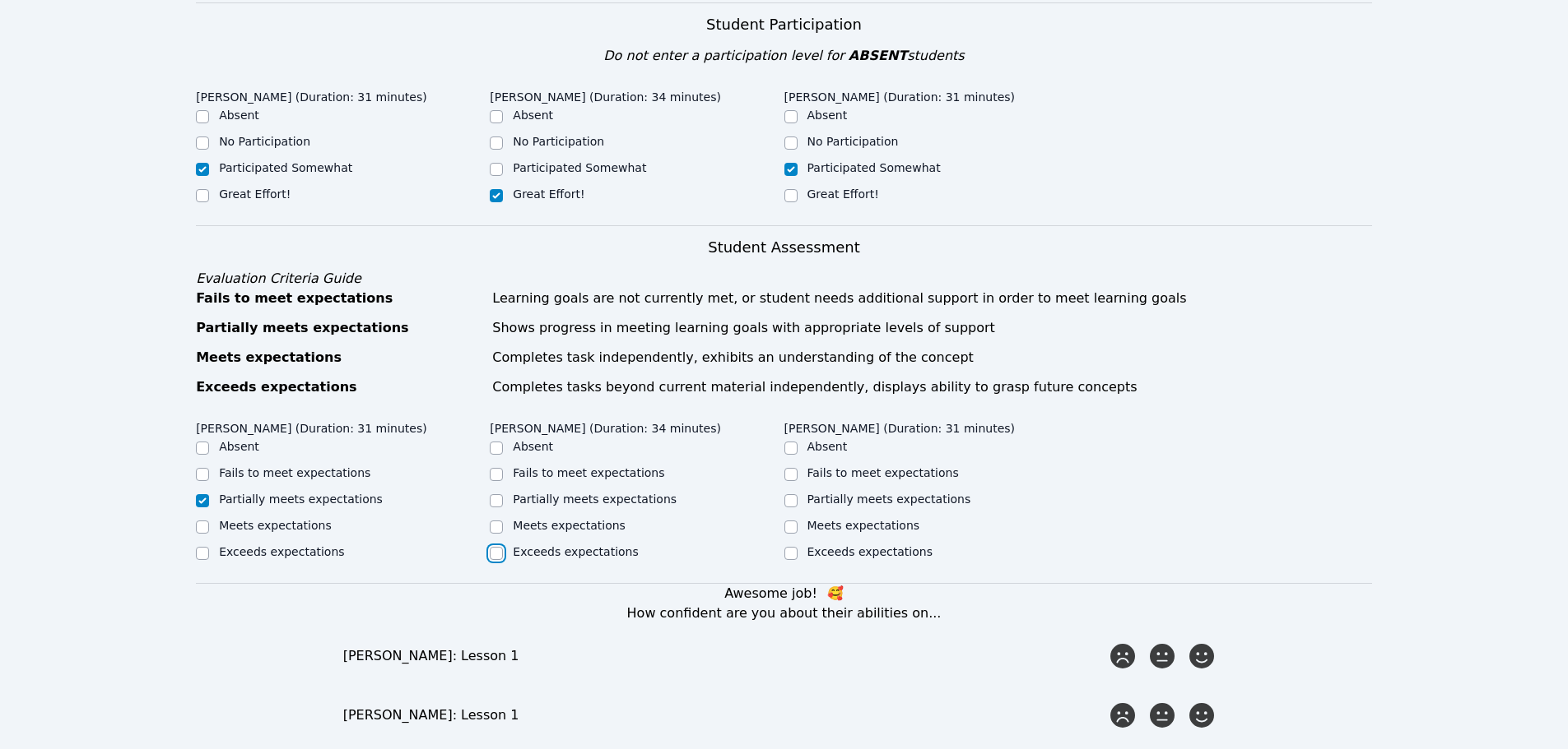
click at [501, 547] on input "Exceeds expectations" at bounding box center [496, 553] width 13 height 13
checkbox input "true"
click at [502, 520] on input "Meets expectations" at bounding box center [496, 526] width 13 height 13
checkbox input "true"
click at [505, 544] on div "Exceeds expectations" at bounding box center [637, 554] width 294 height 20
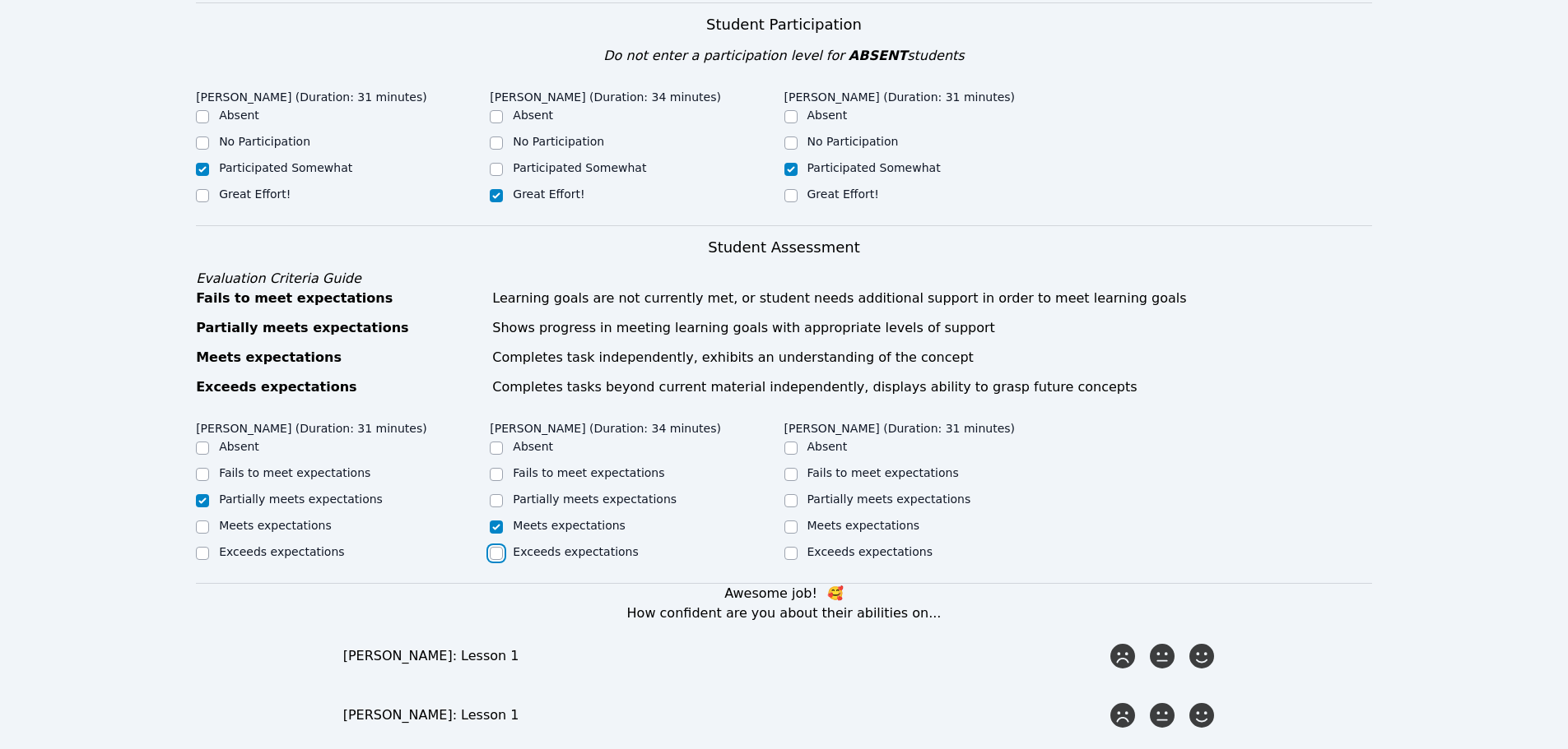
click at [501, 547] on input "Exceeds expectations" at bounding box center [496, 553] width 13 height 13
checkbox input "true"
checkbox input "false"
click at [789, 495] on input "Partially meets expectations" at bounding box center [790, 501] width 13 height 13
checkbox input "true"
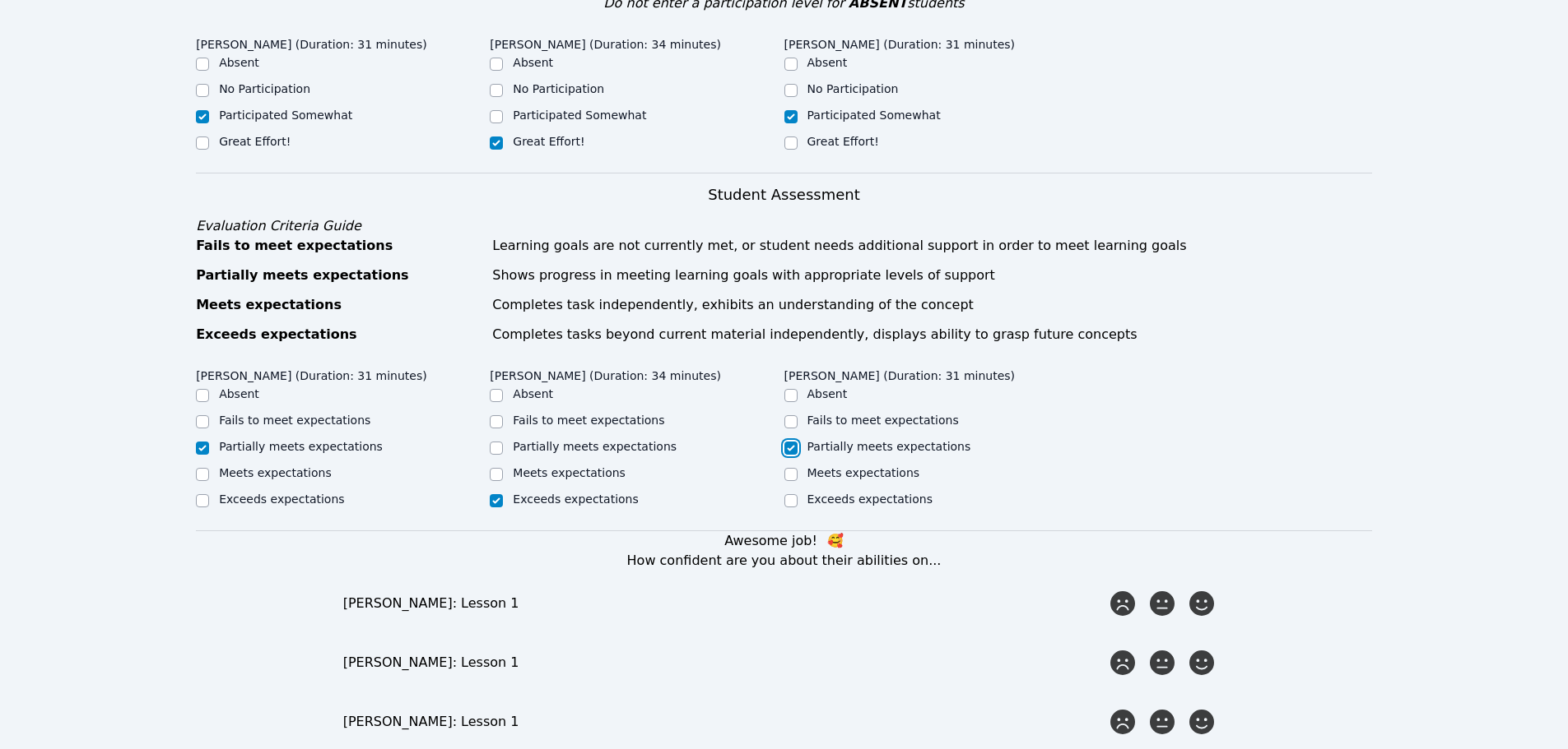
scroll to position [494, 0]
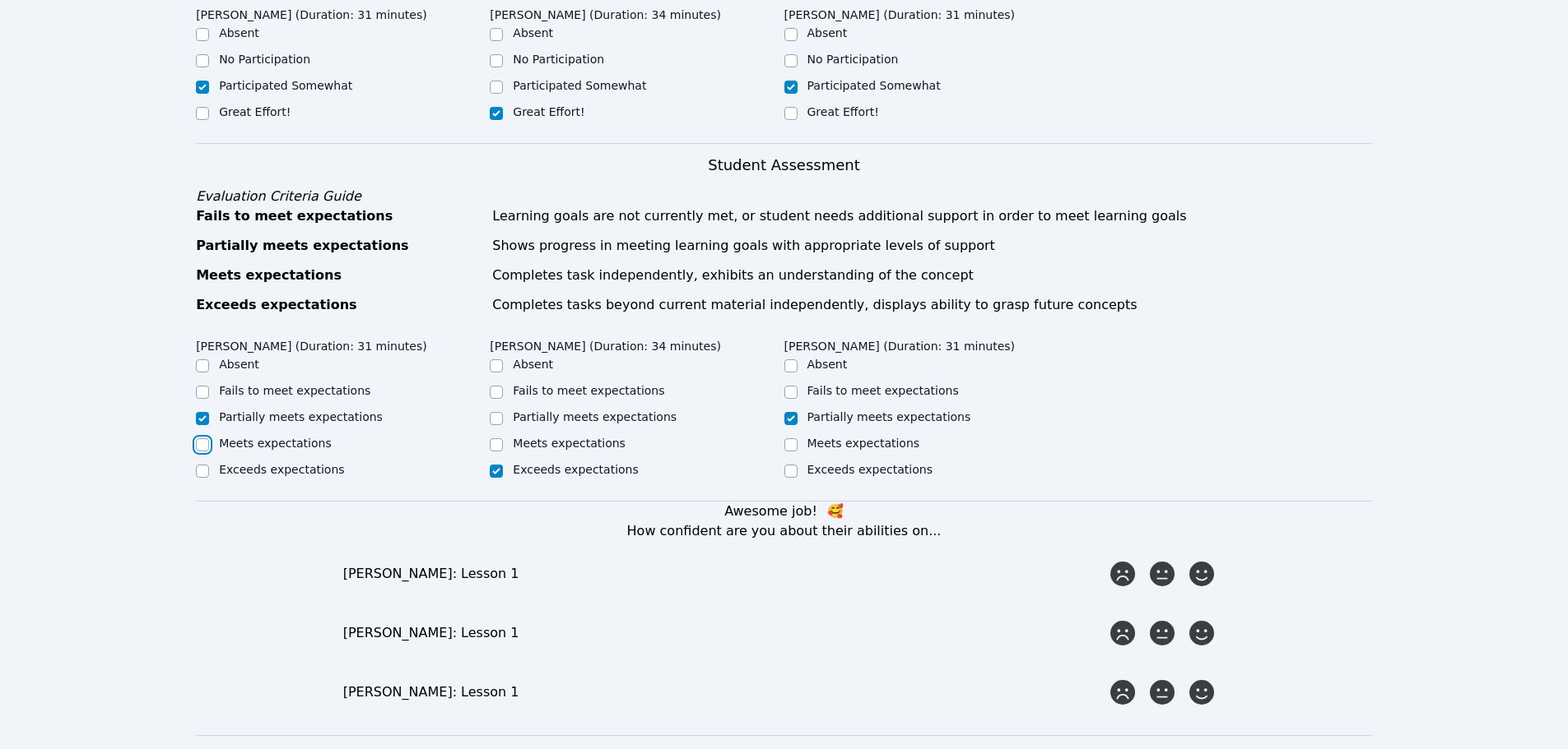
click at [197, 438] on input "Meets expectations" at bounding box center [202, 444] width 13 height 13
checkbox input "true"
checkbox input "false"
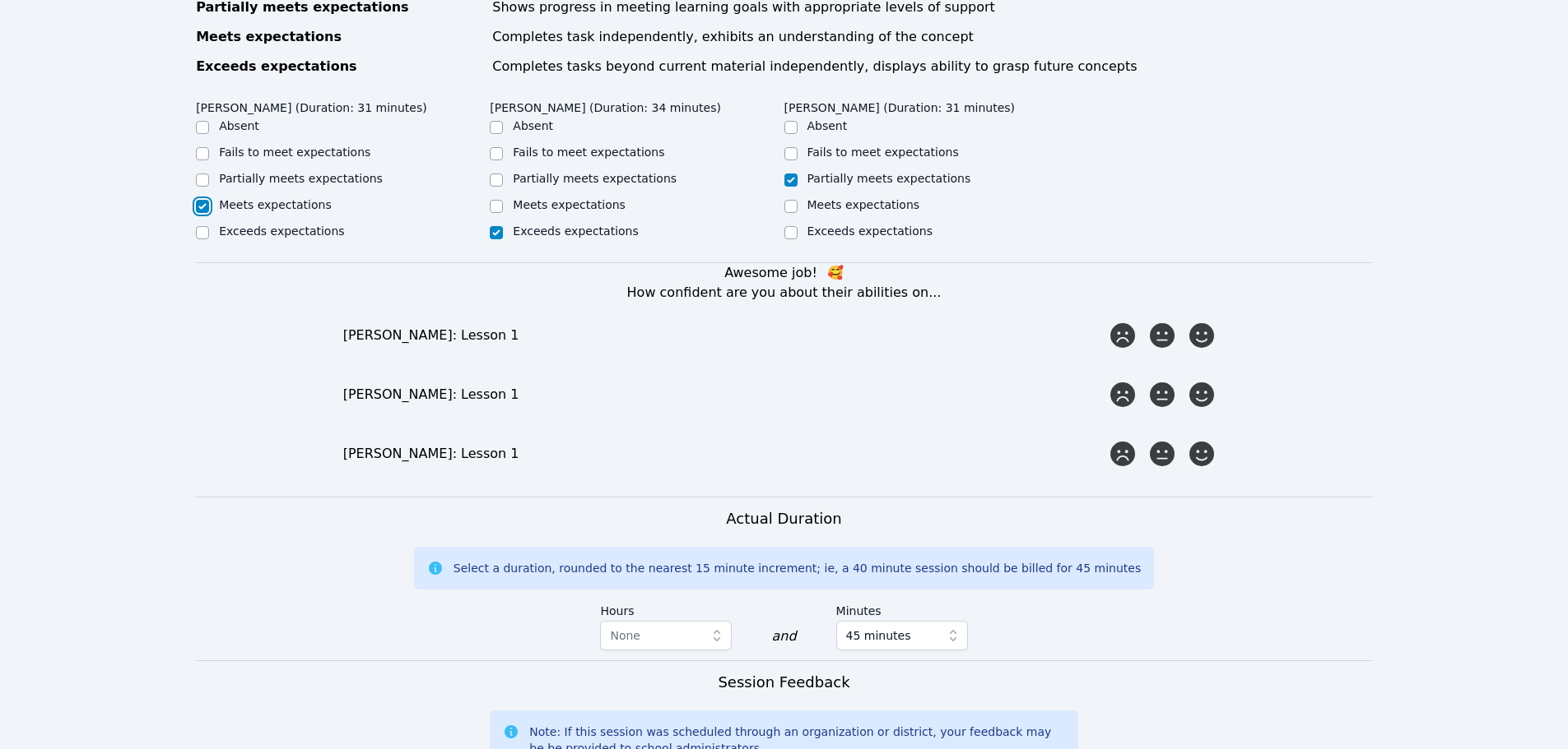
scroll to position [822, 0]
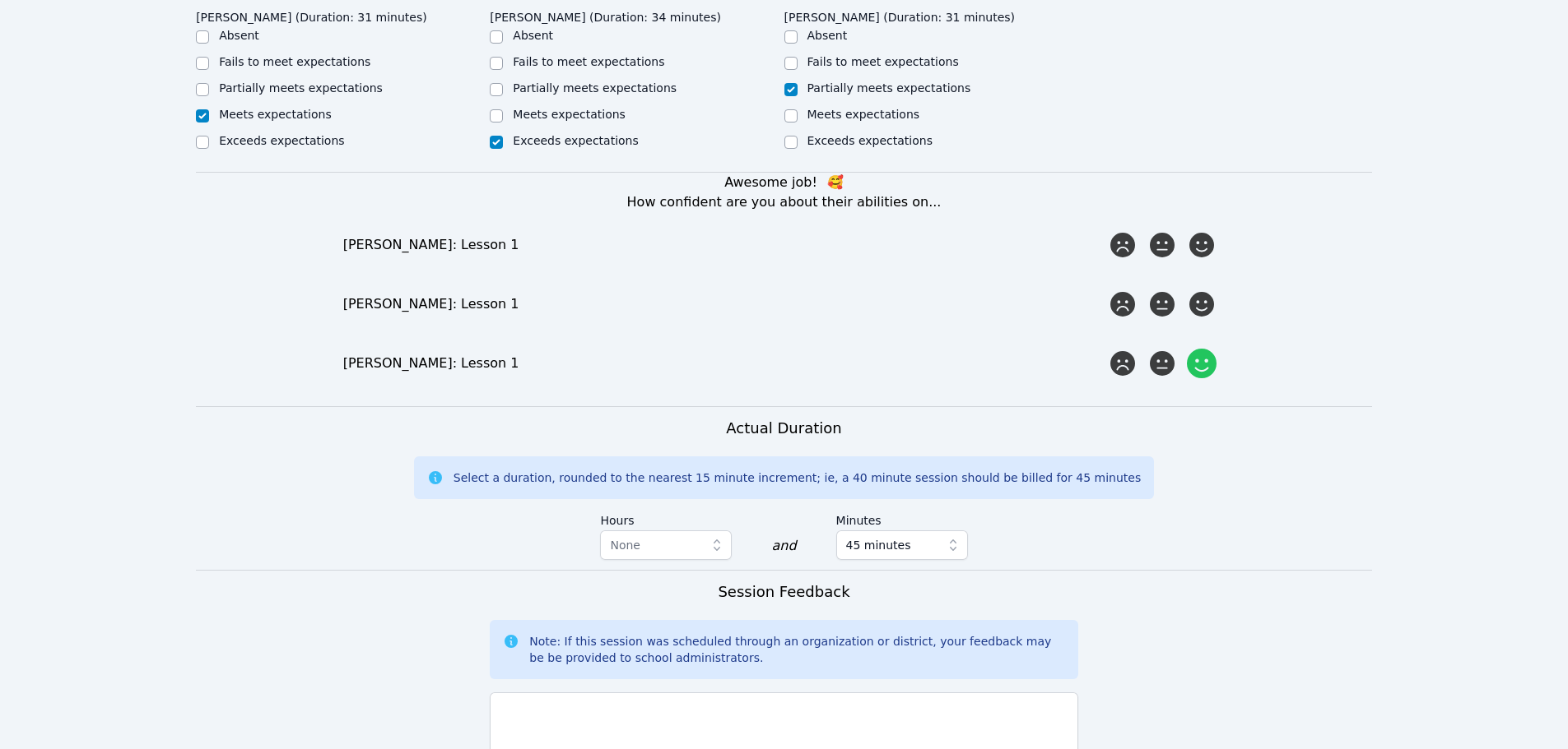
click at [1195, 349] on icon at bounding box center [1202, 364] width 30 height 30
click at [0, 0] on input "radio" at bounding box center [0, 0] width 0 height 0
click at [1165, 290] on icon at bounding box center [1162, 305] width 30 height 30
click at [0, 0] on input "radio" at bounding box center [0, 0] width 0 height 0
click at [1164, 231] on icon at bounding box center [1162, 245] width 30 height 30
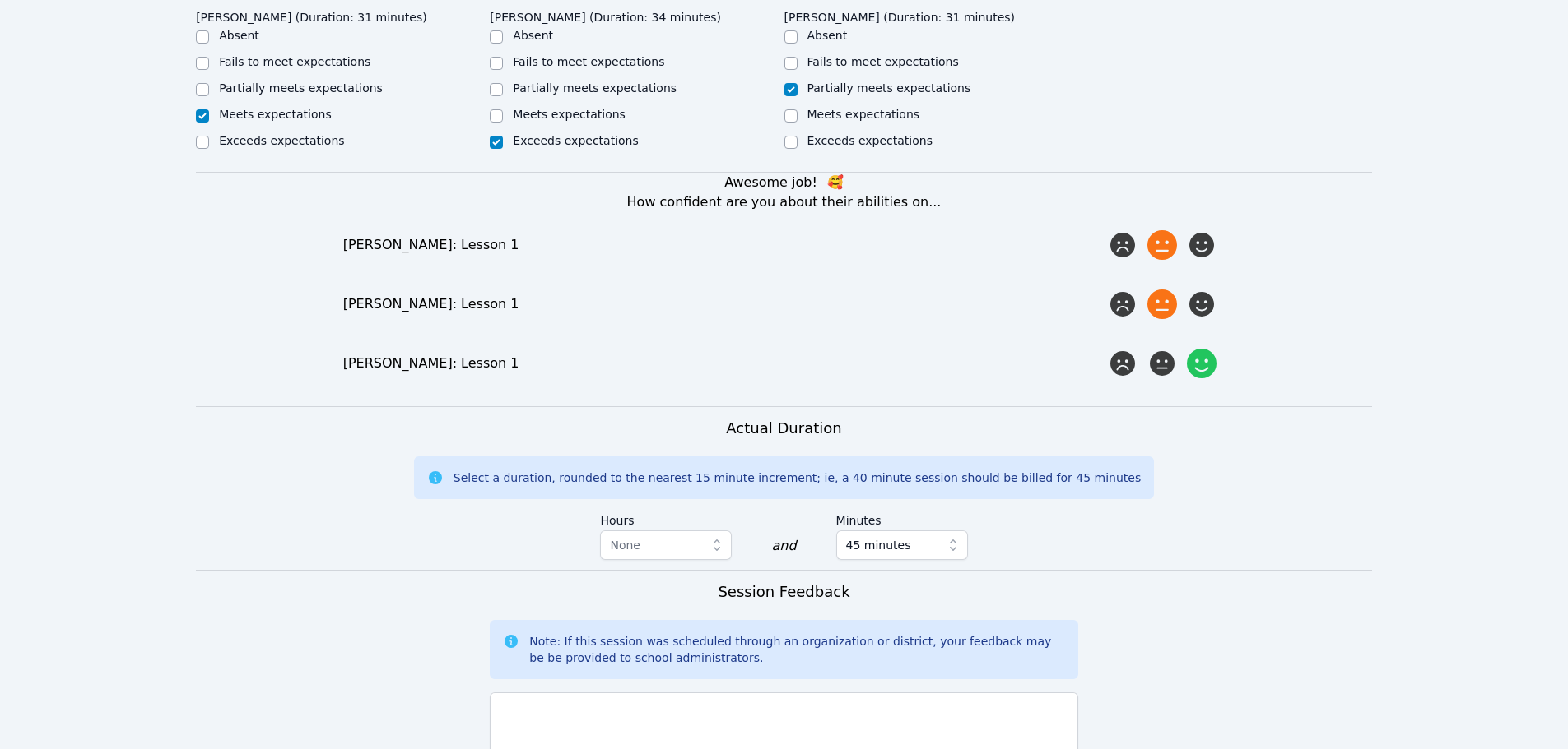
click at [0, 0] on input "radio" at bounding box center [0, 0] width 0 height 0
click at [1132, 290] on icon at bounding box center [1123, 305] width 30 height 30
click at [0, 0] on input "radio" at bounding box center [0, 0] width 0 height 0
click at [1174, 290] on icon at bounding box center [1162, 305] width 30 height 30
click at [0, 0] on input "radio" at bounding box center [0, 0] width 0 height 0
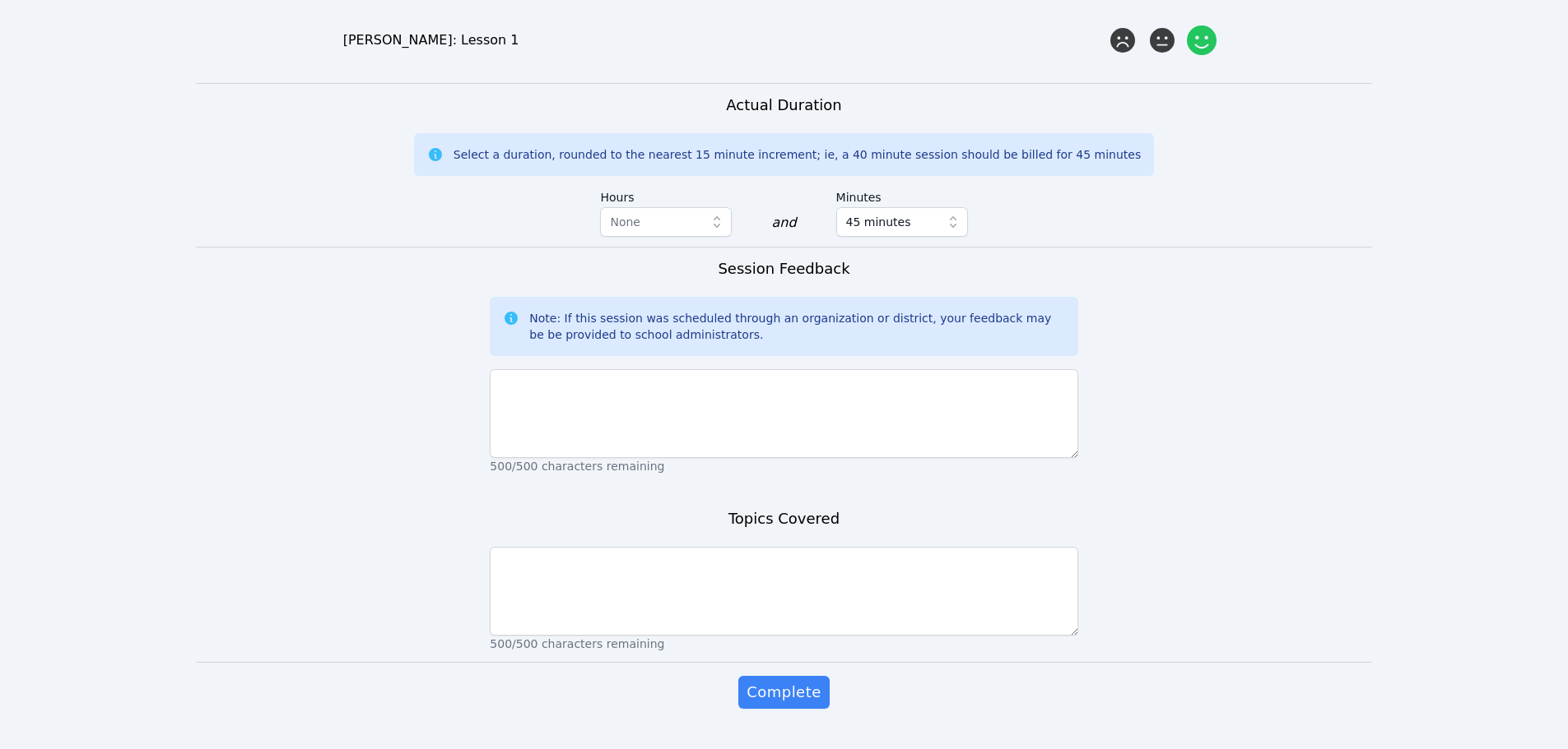
scroll to position [1082, 0]
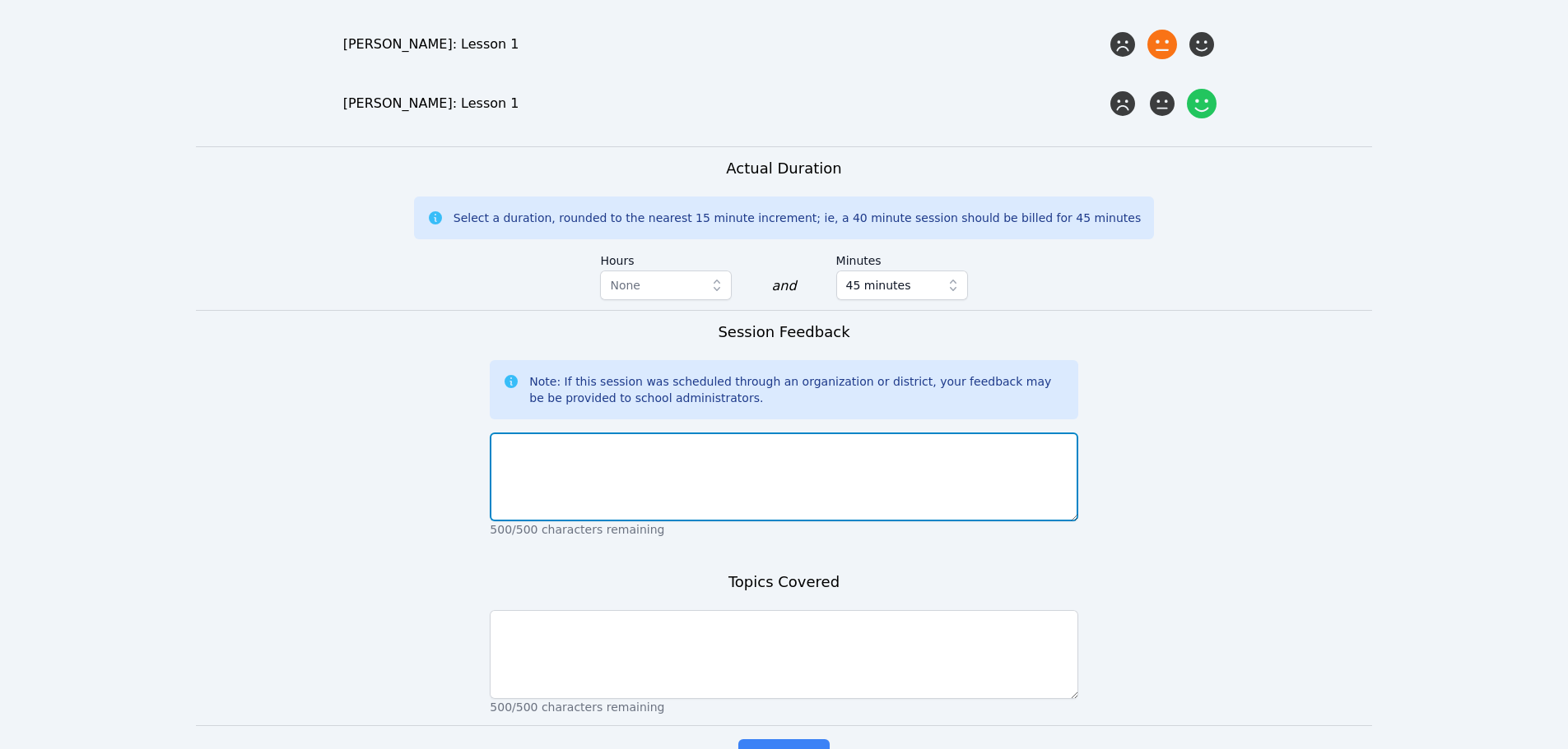
click at [709, 451] on textarea at bounding box center [784, 477] width 588 height 89
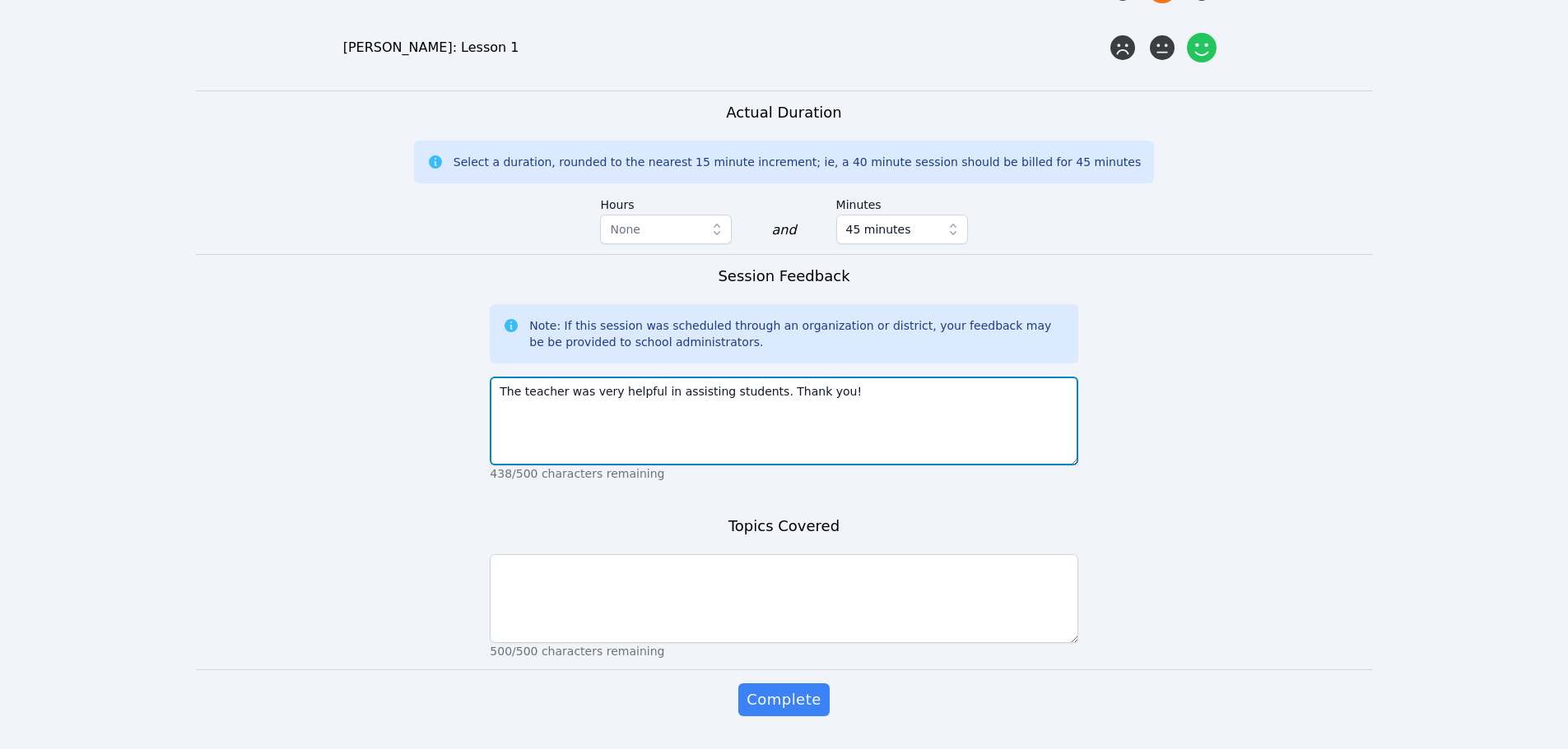
scroll to position [1165, 0]
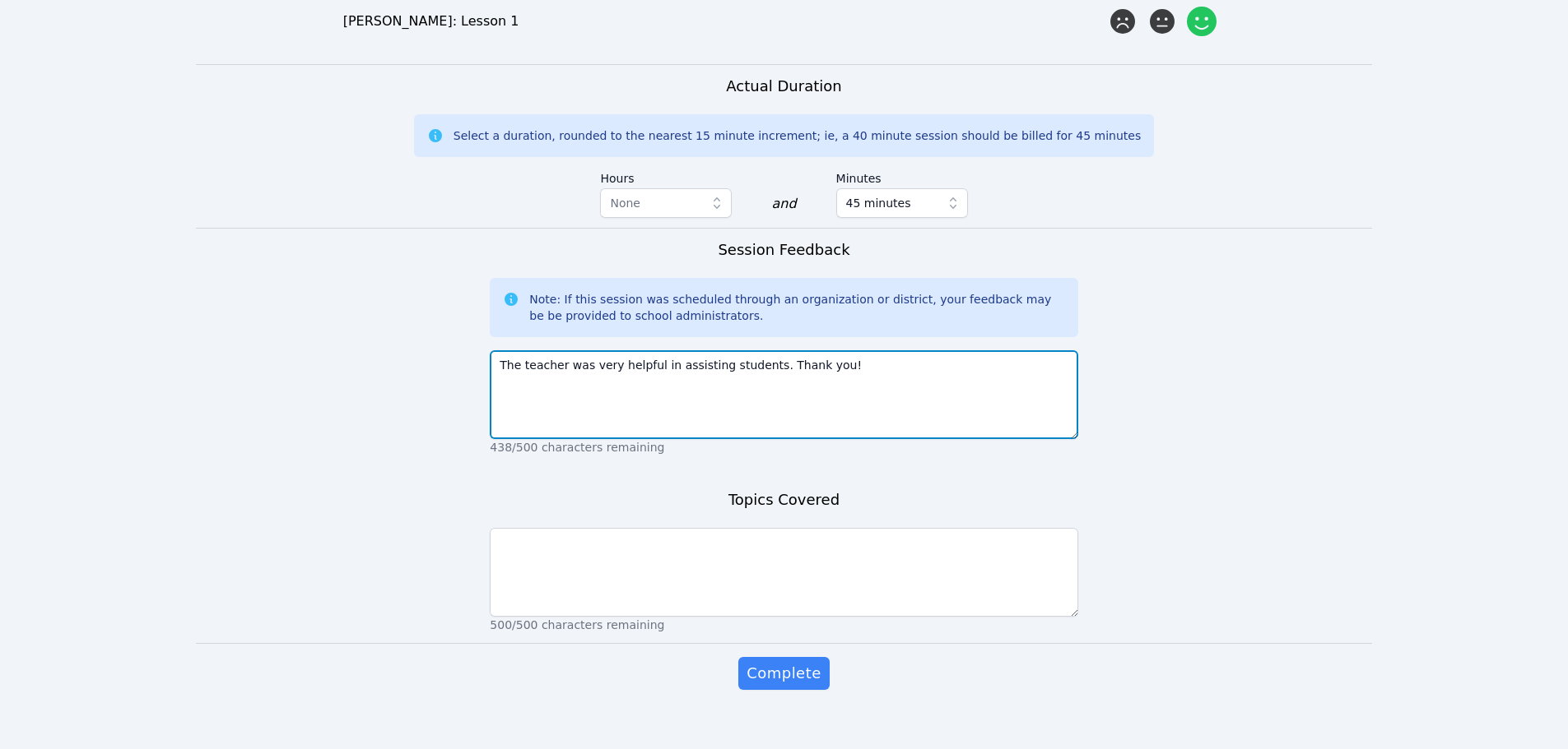
type textarea "The teacher was very helpful in assisting students. Thank you!"
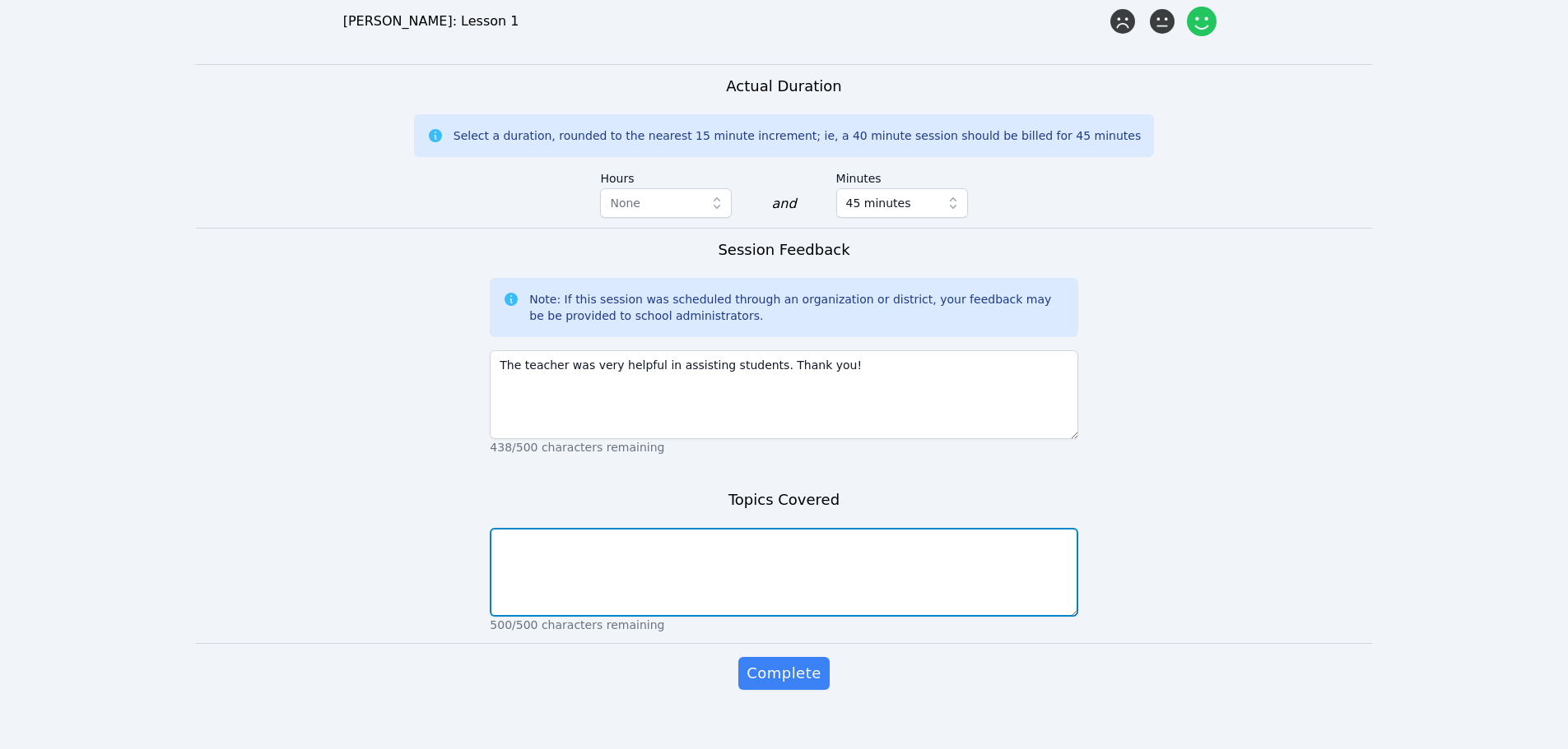
click at [801, 570] on textarea at bounding box center [784, 573] width 588 height 89
type textarea "Miro controls and introductions"
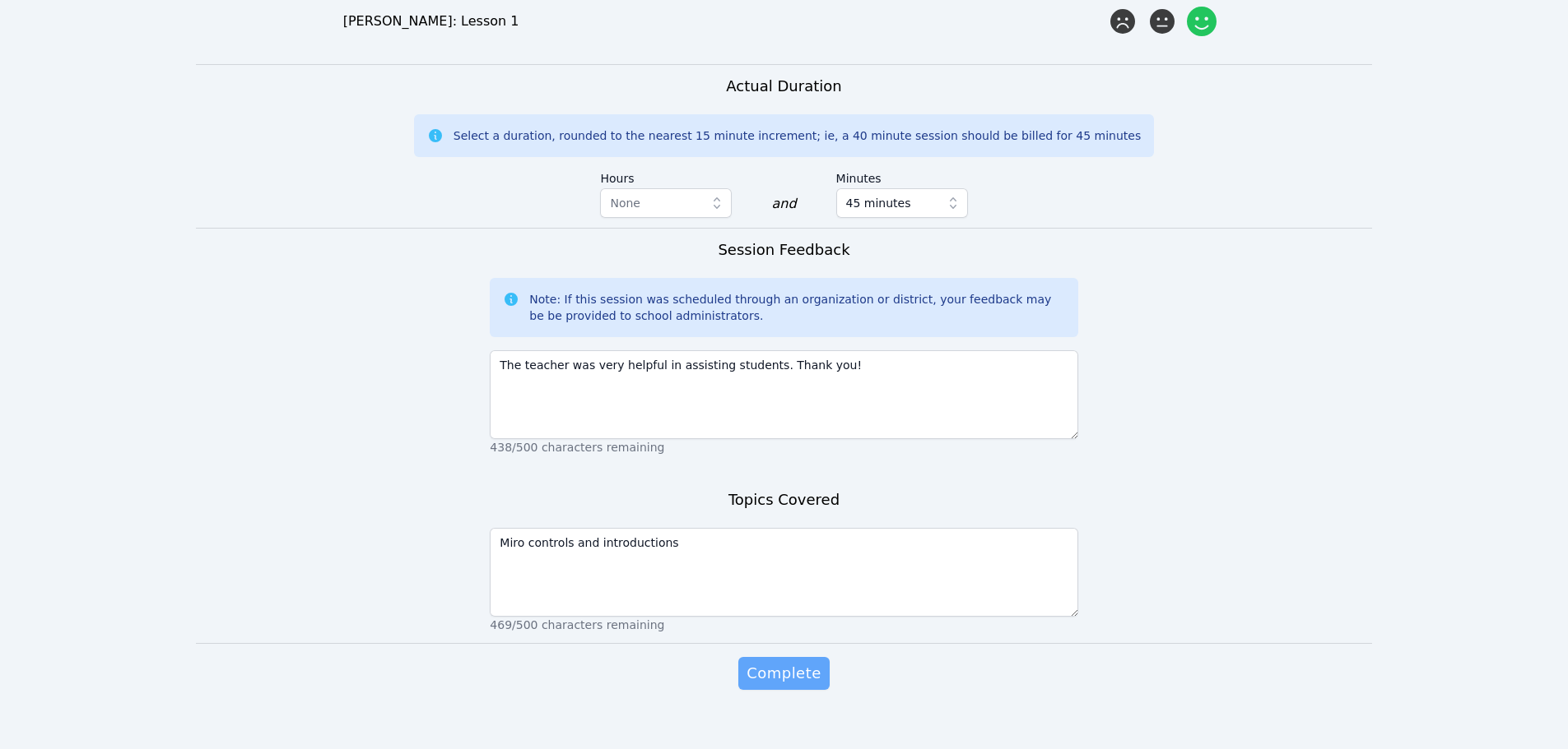
click at [805, 657] on button "Complete" at bounding box center [783, 673] width 90 height 33
